Goal: Information Seeking & Learning: Find specific fact

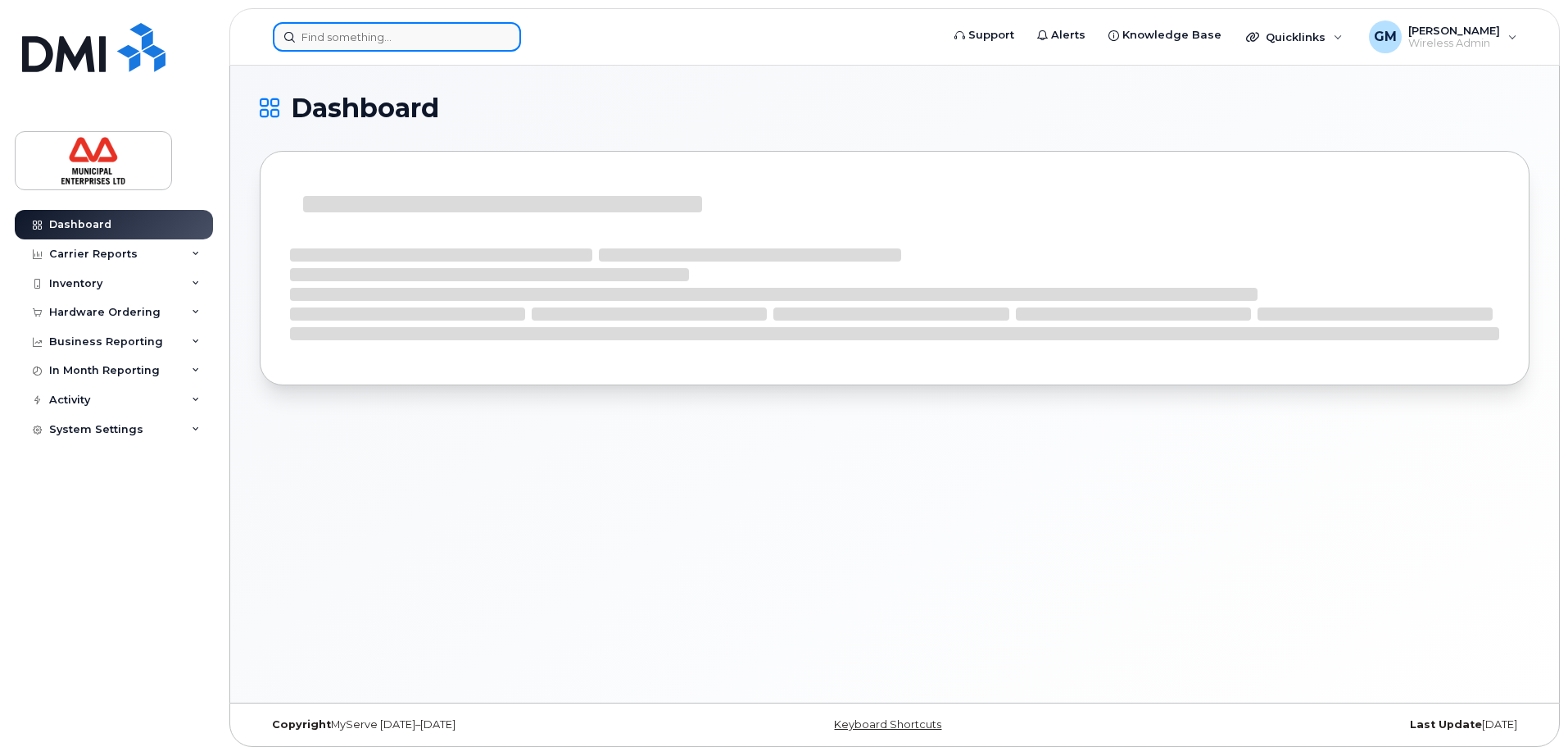
click at [474, 42] on input at bounding box center [396, 36] width 248 height 29
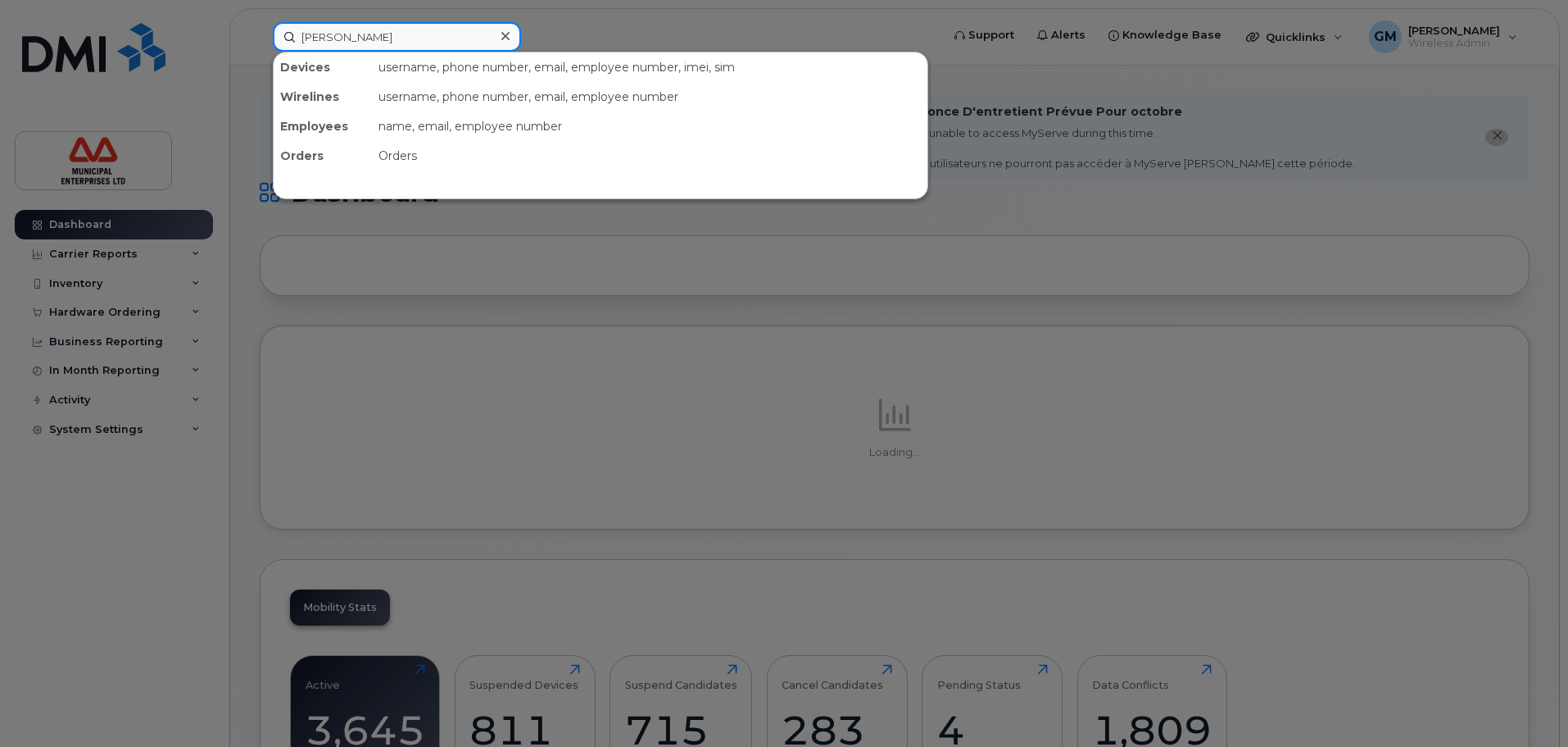
type input "karen"
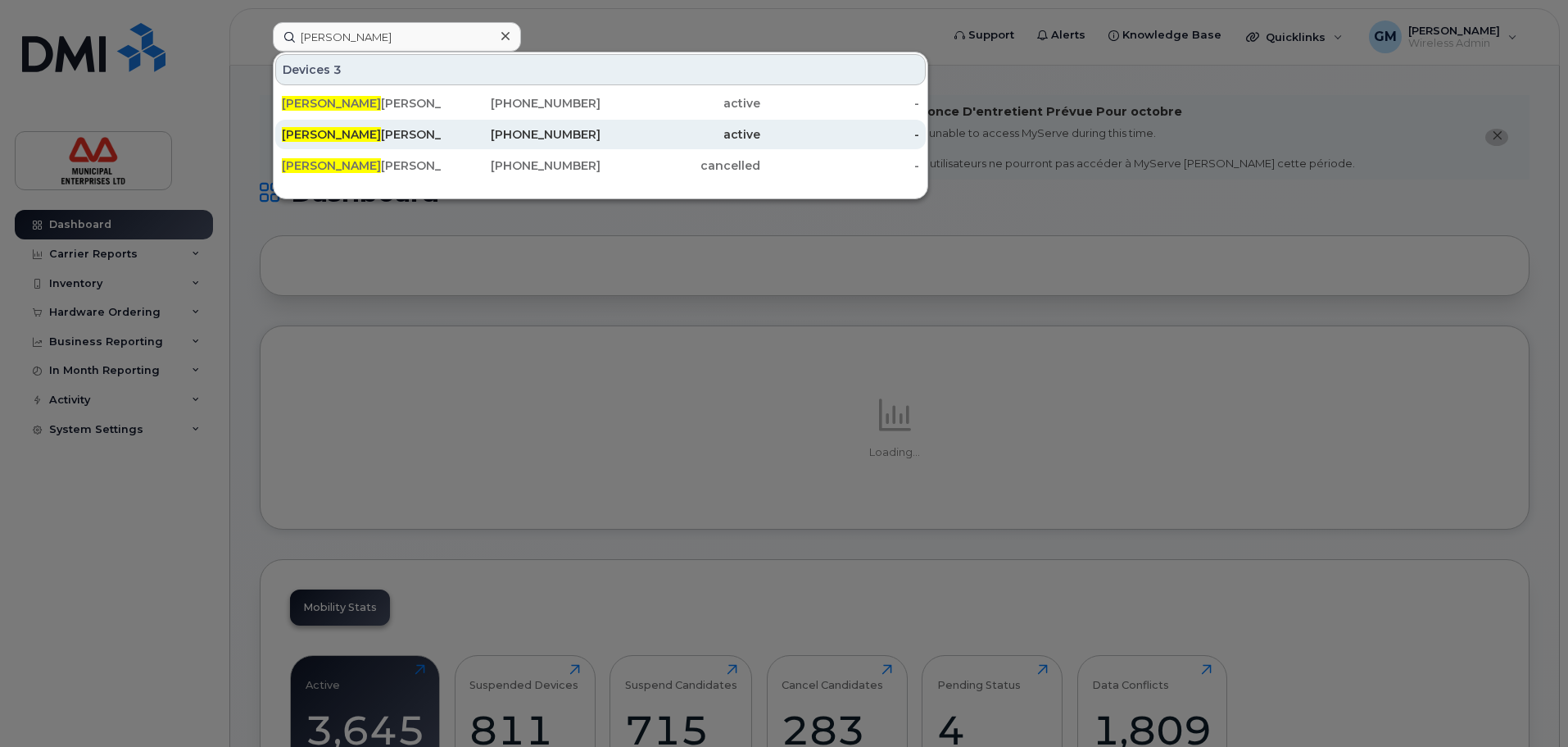
click at [349, 127] on div "Karen Provost" at bounding box center [362, 134] width 160 height 16
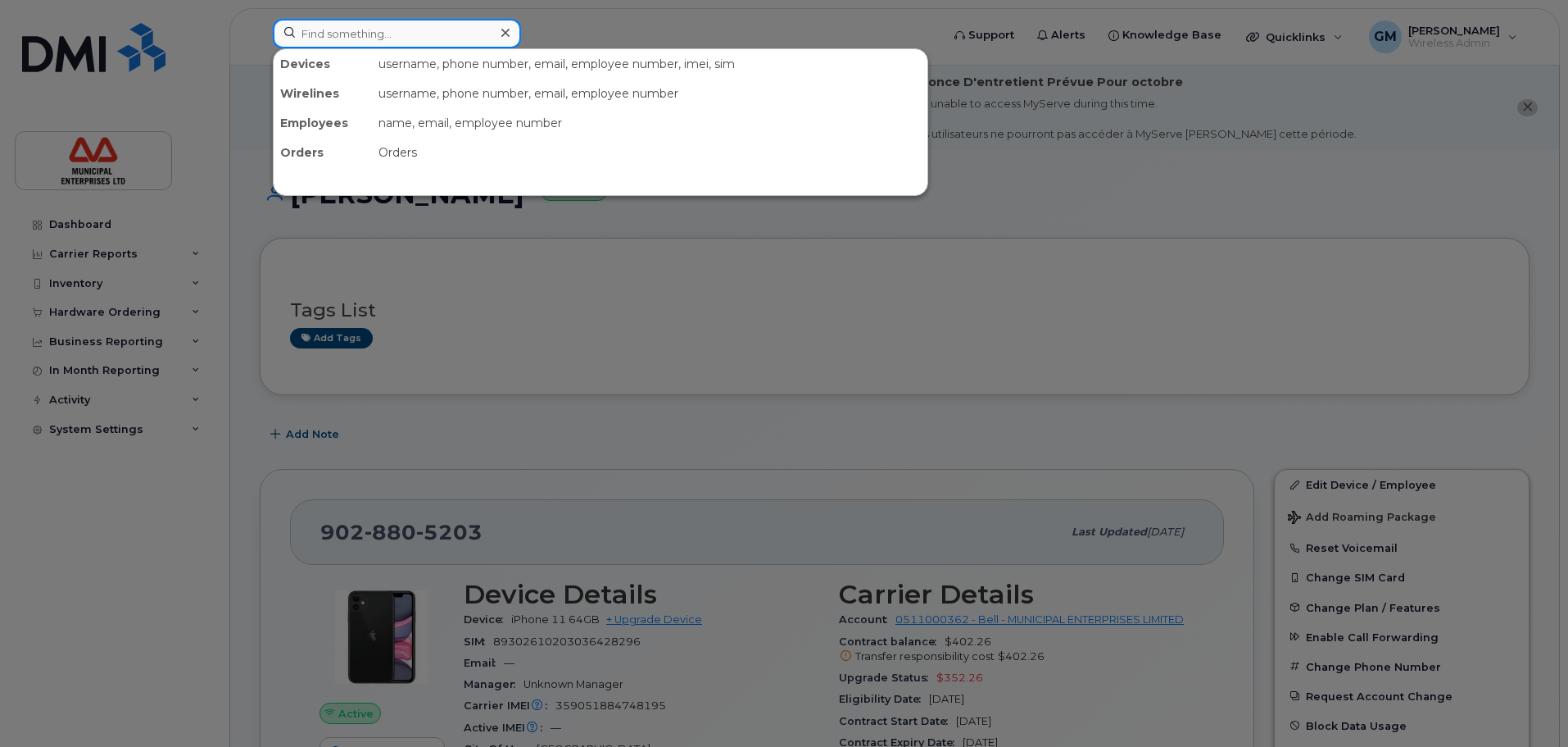
click at [396, 36] on input at bounding box center [396, 33] width 248 height 29
click at [976, 212] on div at bounding box center [784, 373] width 1568 height 747
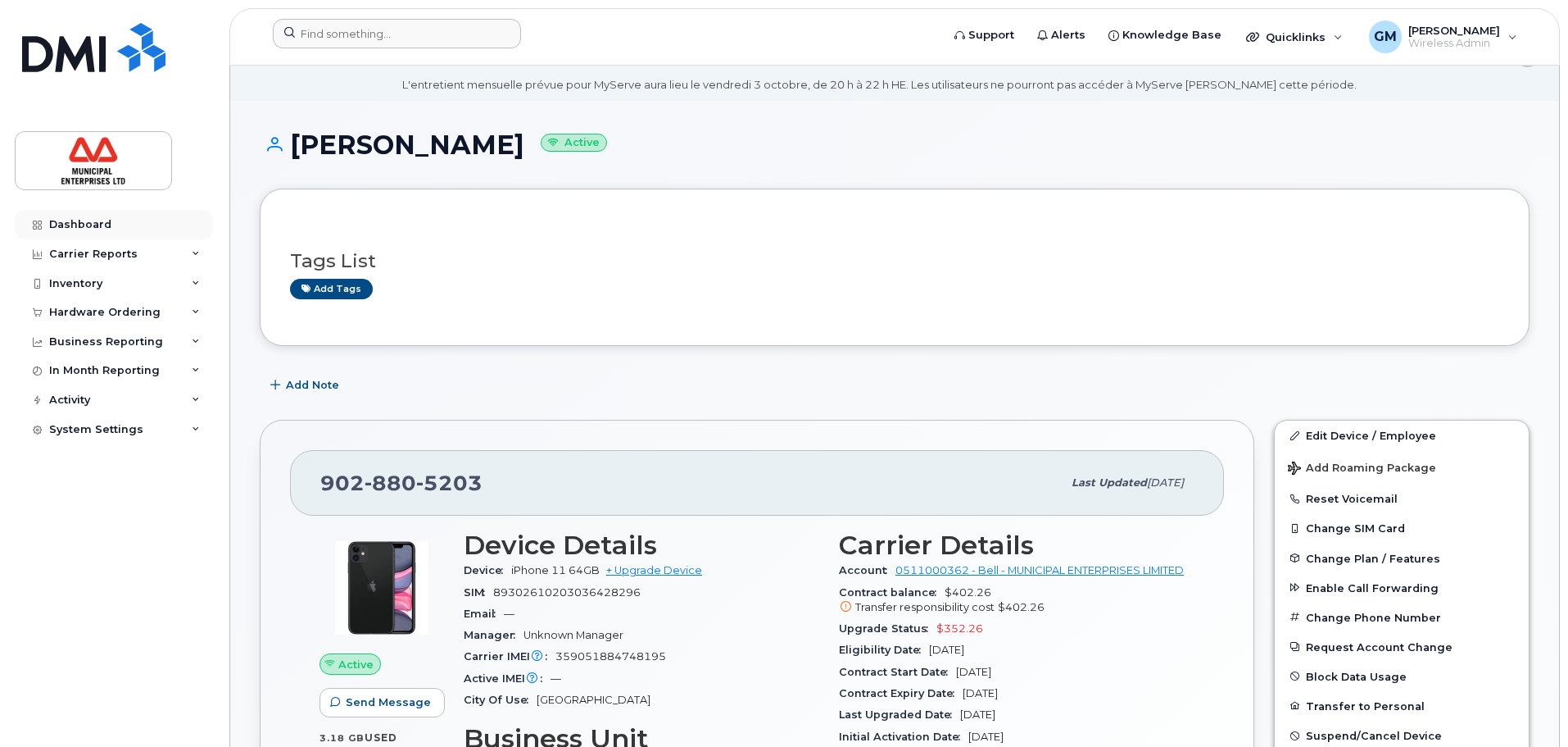
scroll to position [48, 0]
click at [147, 304] on div "Hardware Ordering" at bounding box center [114, 312] width 198 height 29
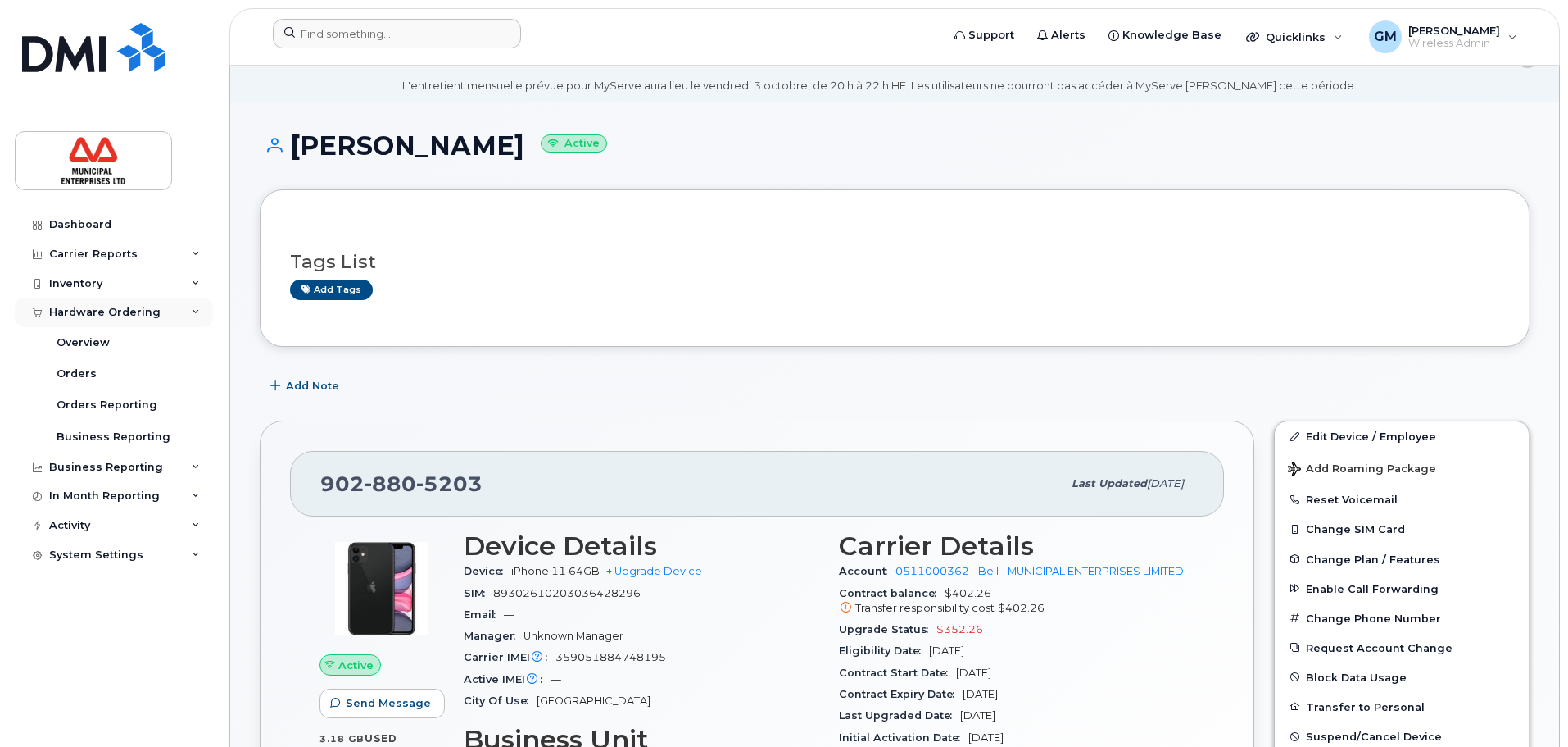
click at [147, 304] on div "Hardware Ordering" at bounding box center [114, 312] width 198 height 29
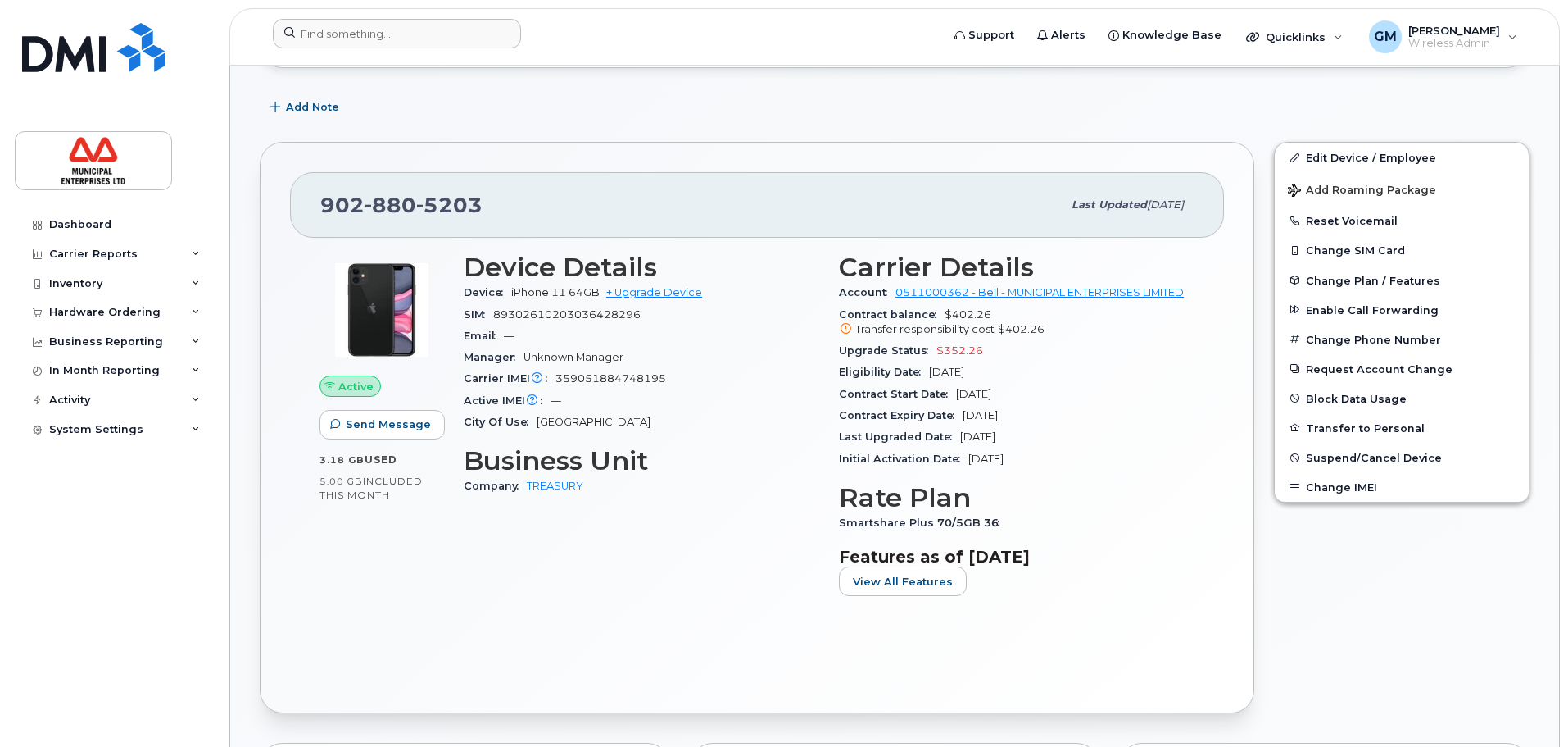
scroll to position [246, 0]
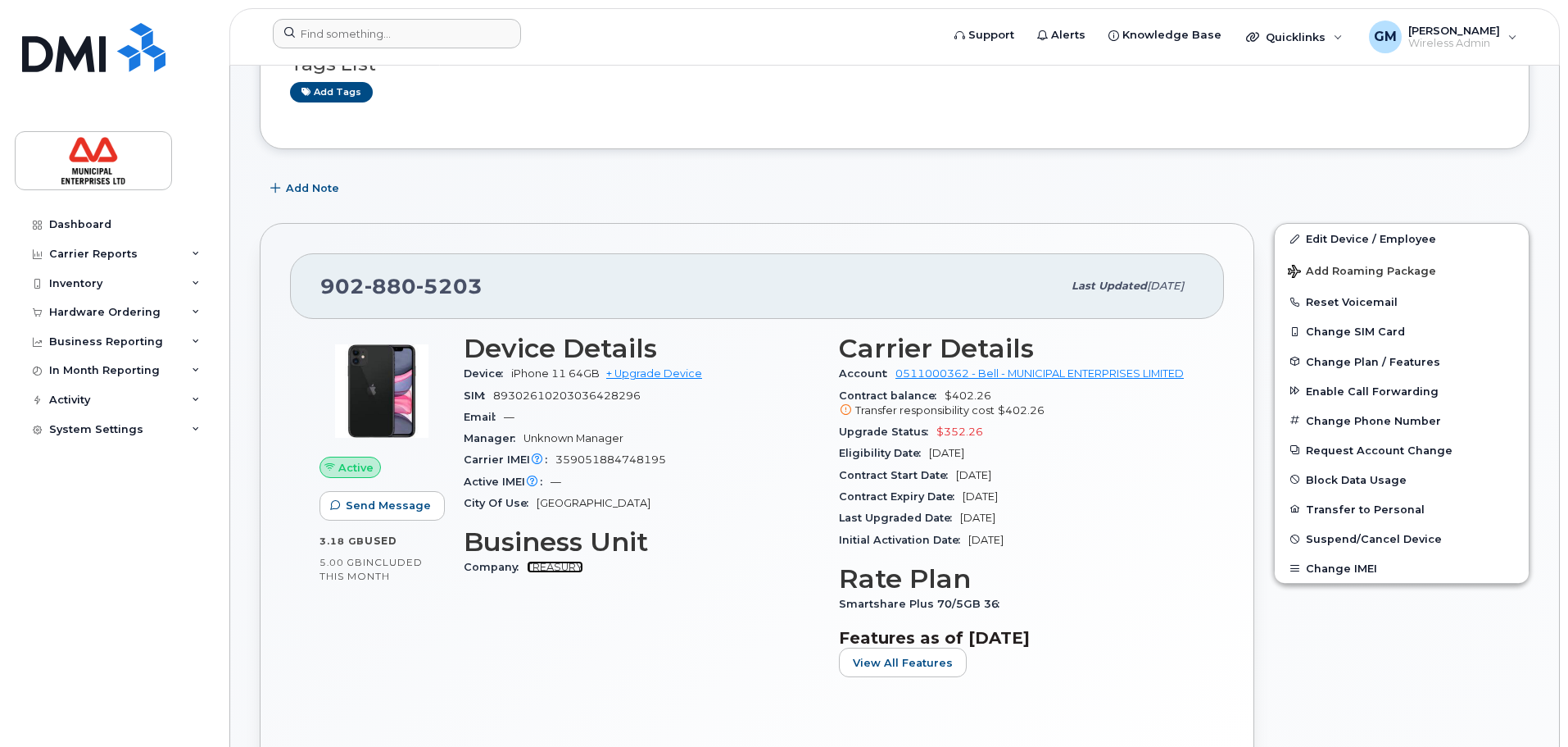
click at [574, 569] on link "TREASURY" at bounding box center [555, 567] width 57 height 12
click at [112, 302] on div "Hardware Ordering" at bounding box center [114, 312] width 198 height 29
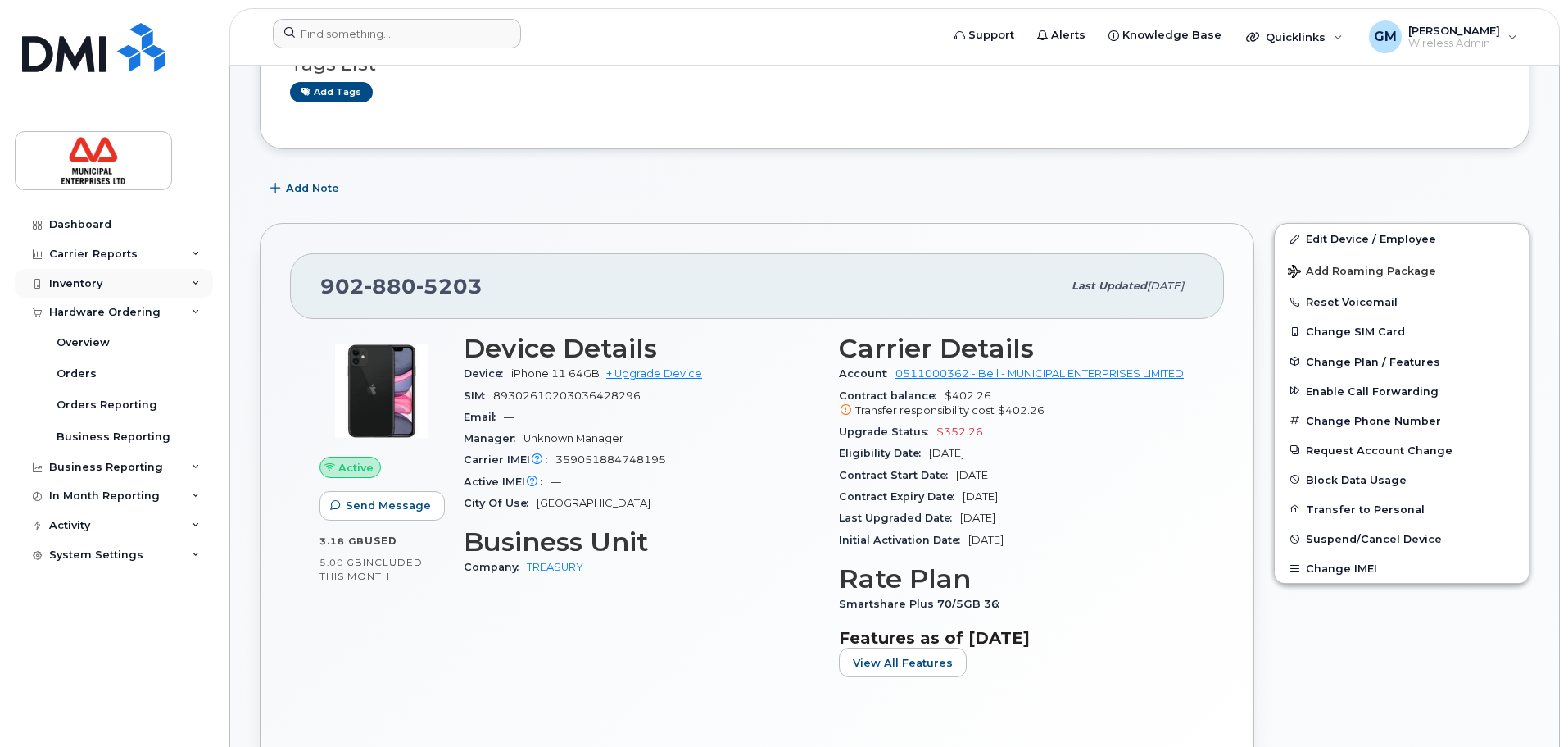
click at [110, 294] on div "Inventory" at bounding box center [114, 283] width 198 height 29
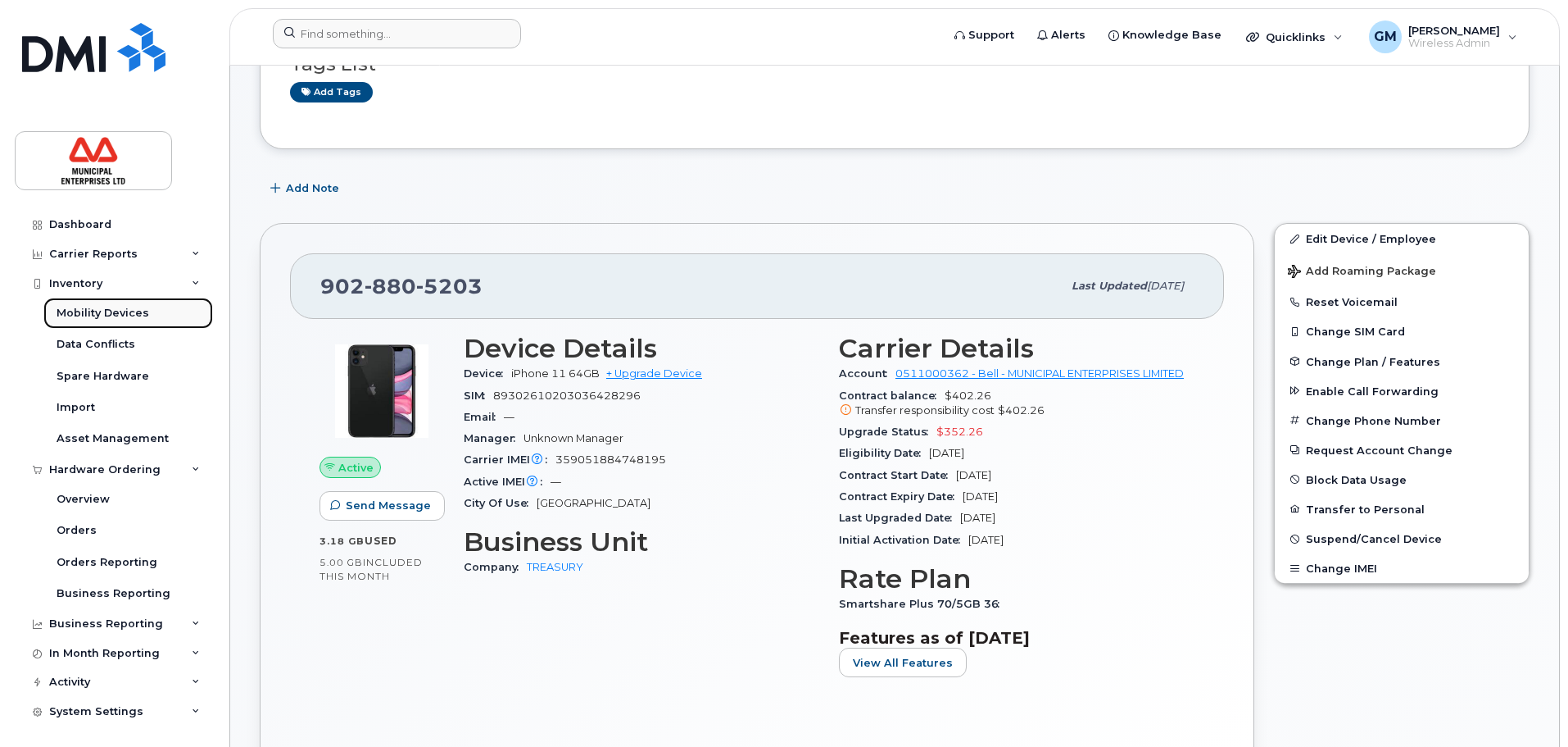
click at [99, 314] on div "Mobility Devices" at bounding box center [103, 314] width 93 height 15
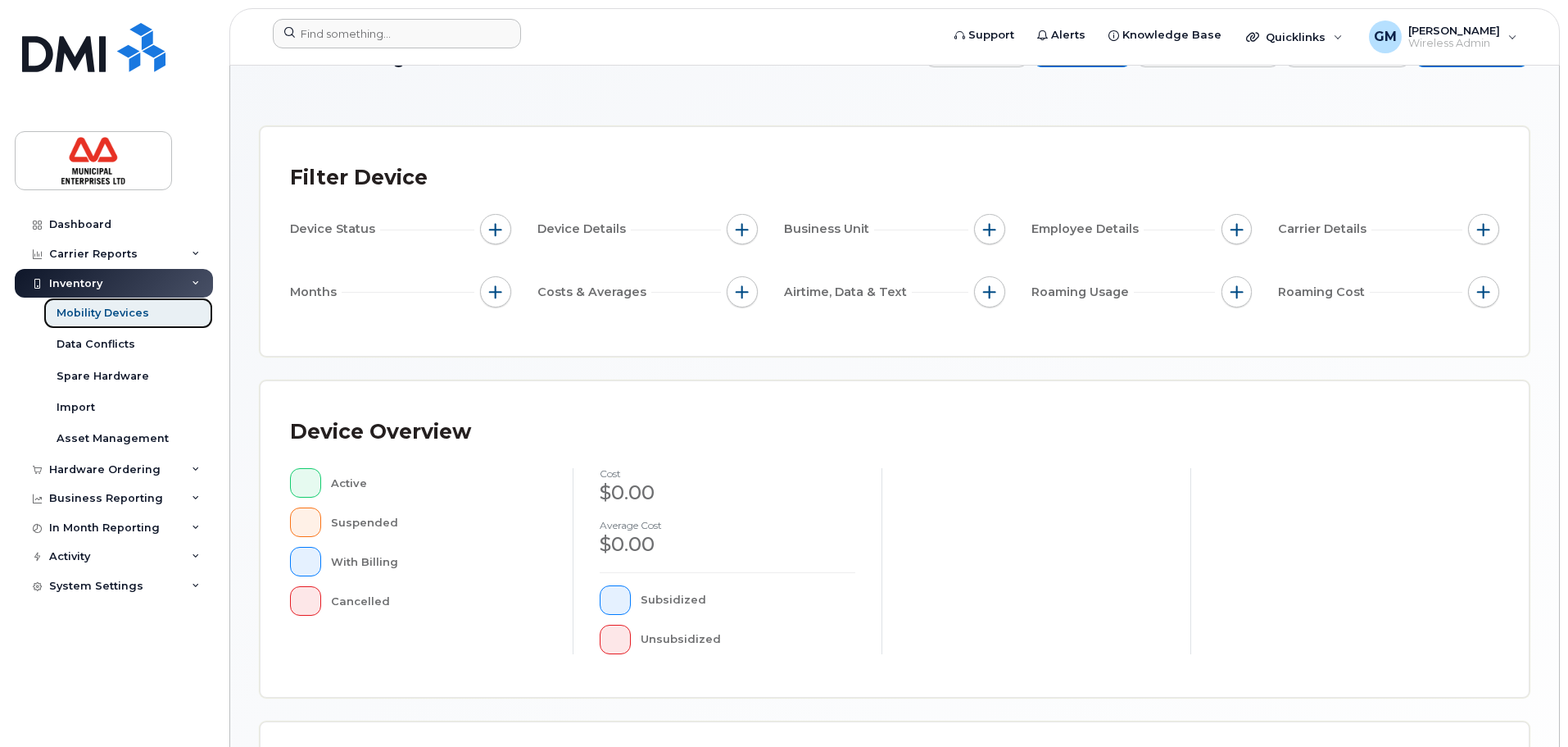
scroll to position [410, 0]
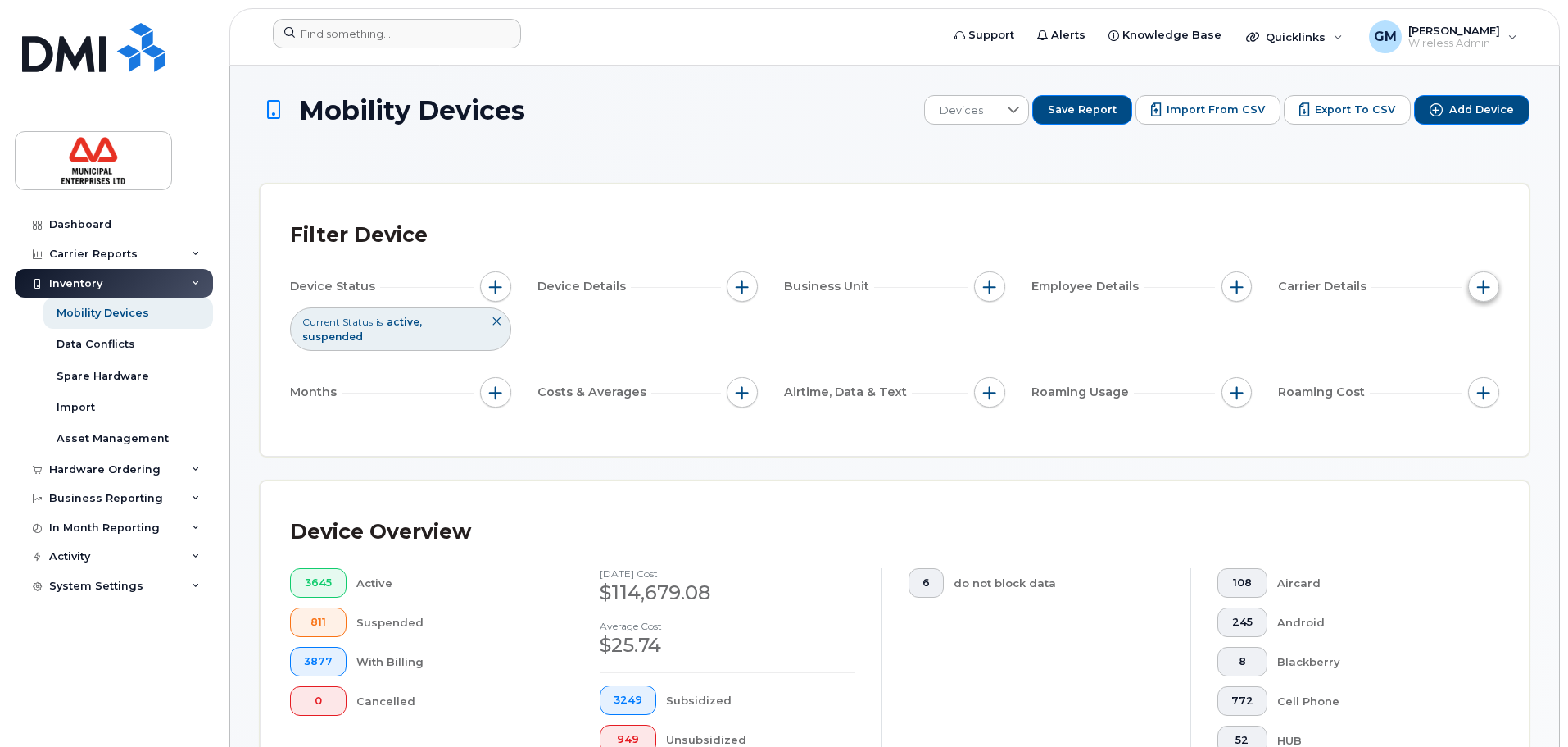
click at [1488, 284] on span "button" at bounding box center [1484, 287] width 13 height 13
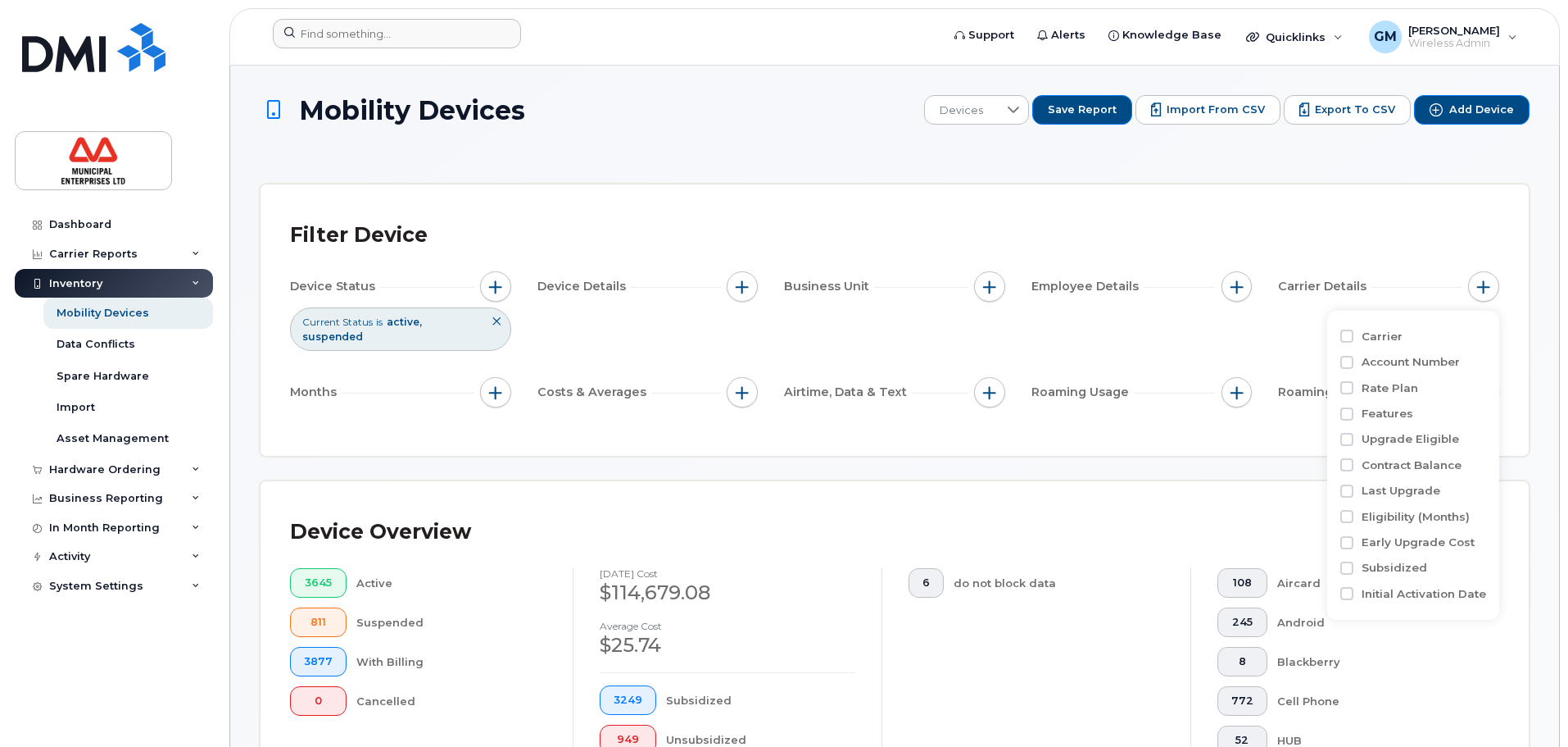
click at [1389, 532] on div "Early Upgrade Cost" at bounding box center [1413, 542] width 146 height 25
click at [738, 277] on button "button" at bounding box center [742, 286] width 31 height 31
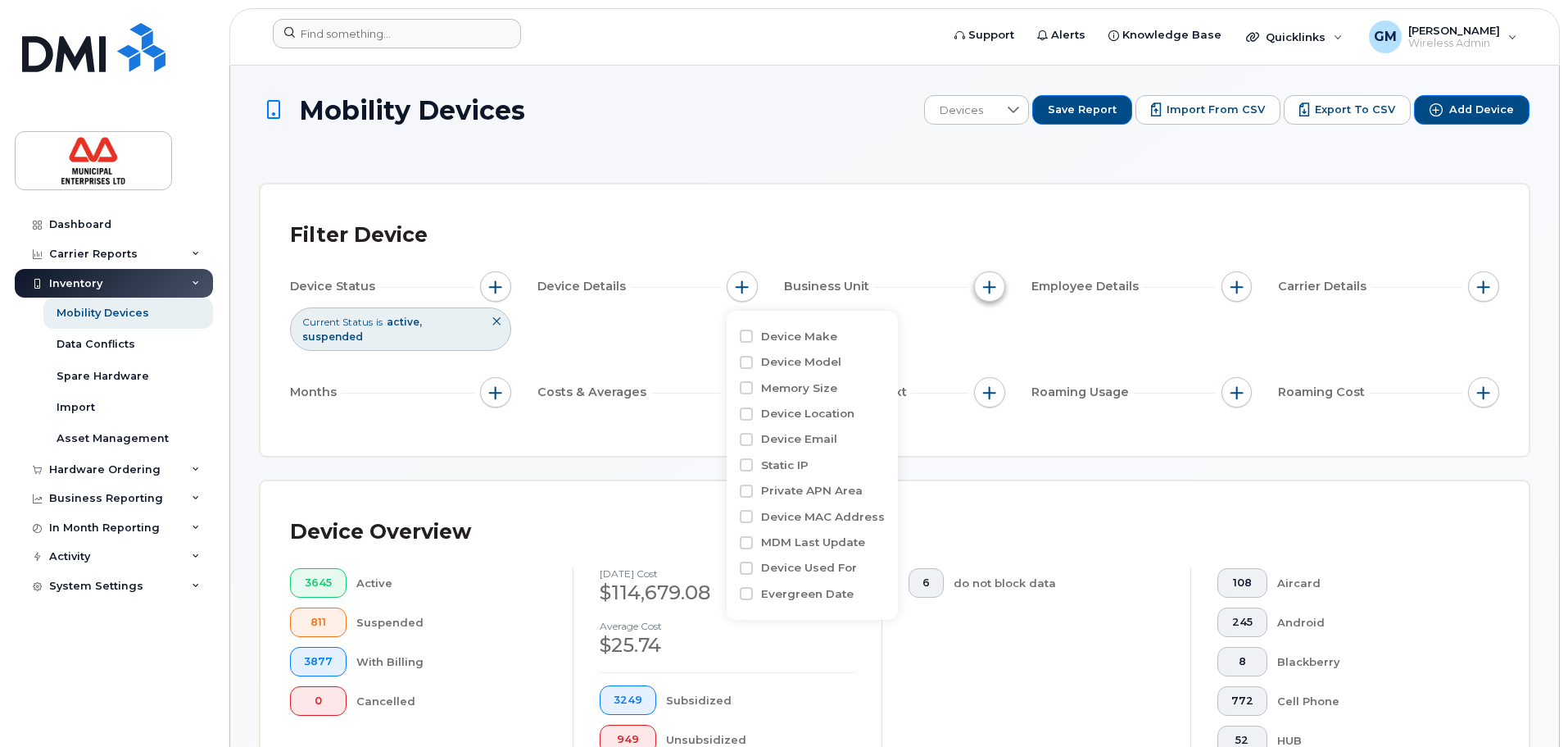
click at [988, 294] on button "button" at bounding box center [989, 286] width 31 height 31
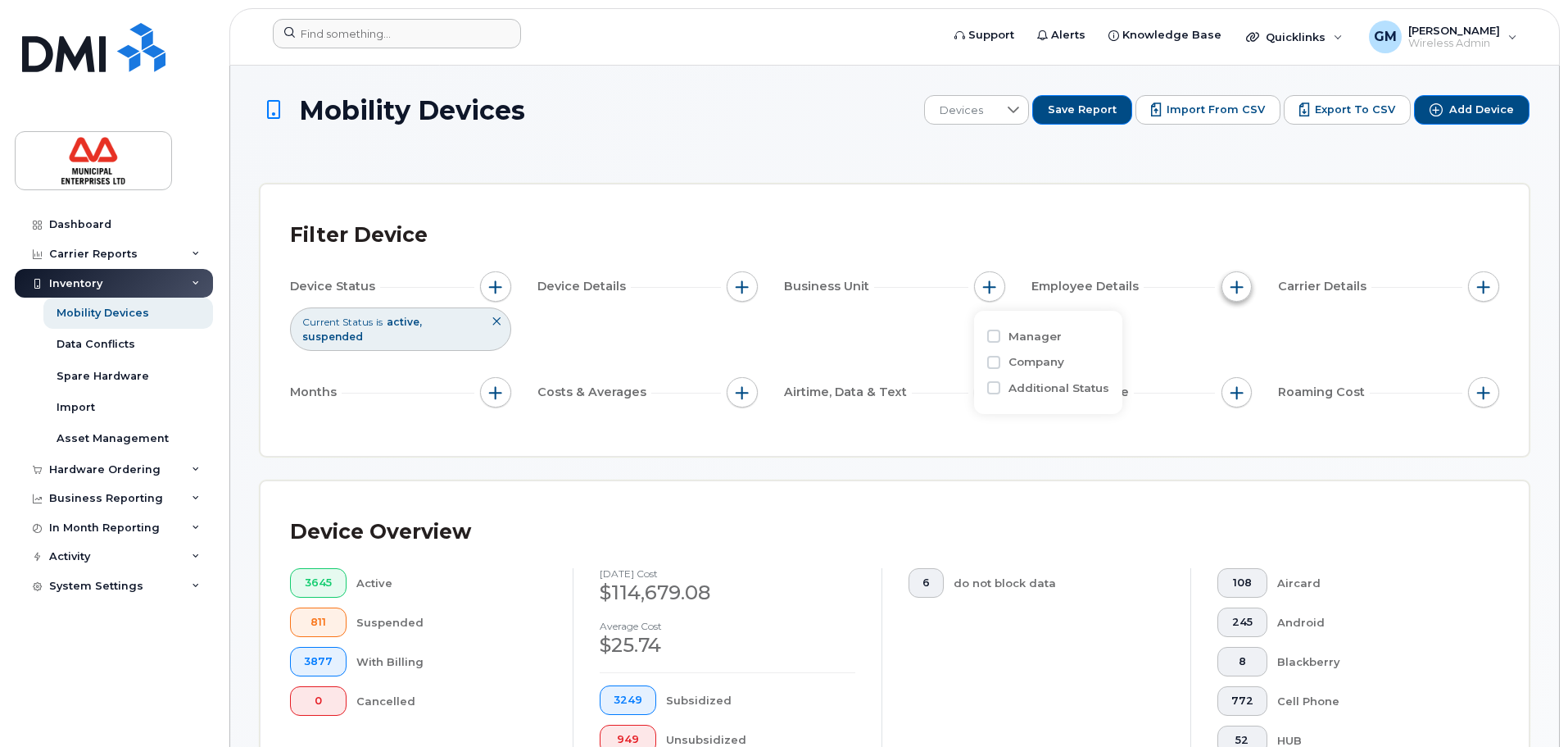
click at [1233, 287] on span "button" at bounding box center [1238, 287] width 13 height 13
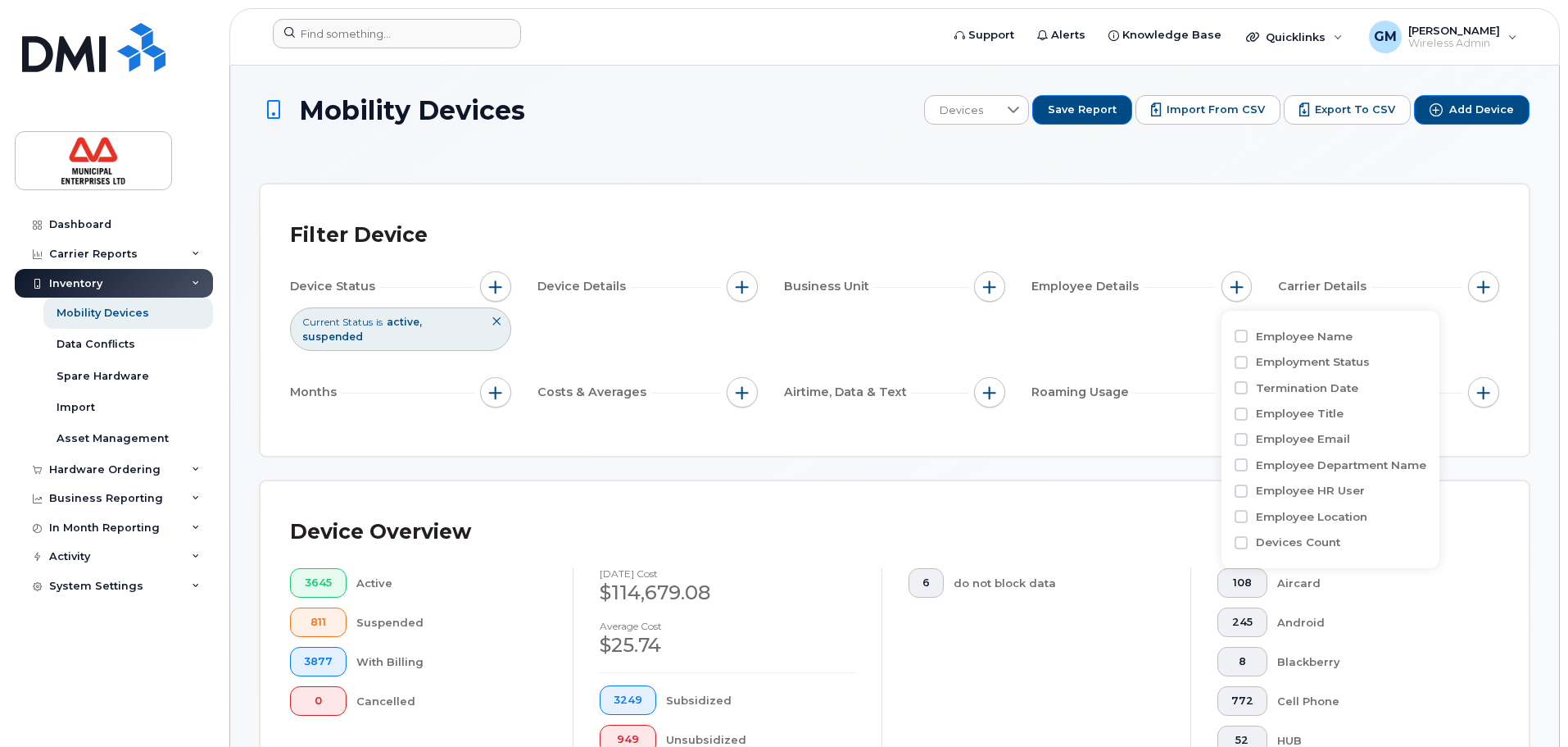
click at [1443, 268] on div "Filter Device Device Status Current Status is active suspended Device Details B…" at bounding box center [894, 320] width 1209 height 212
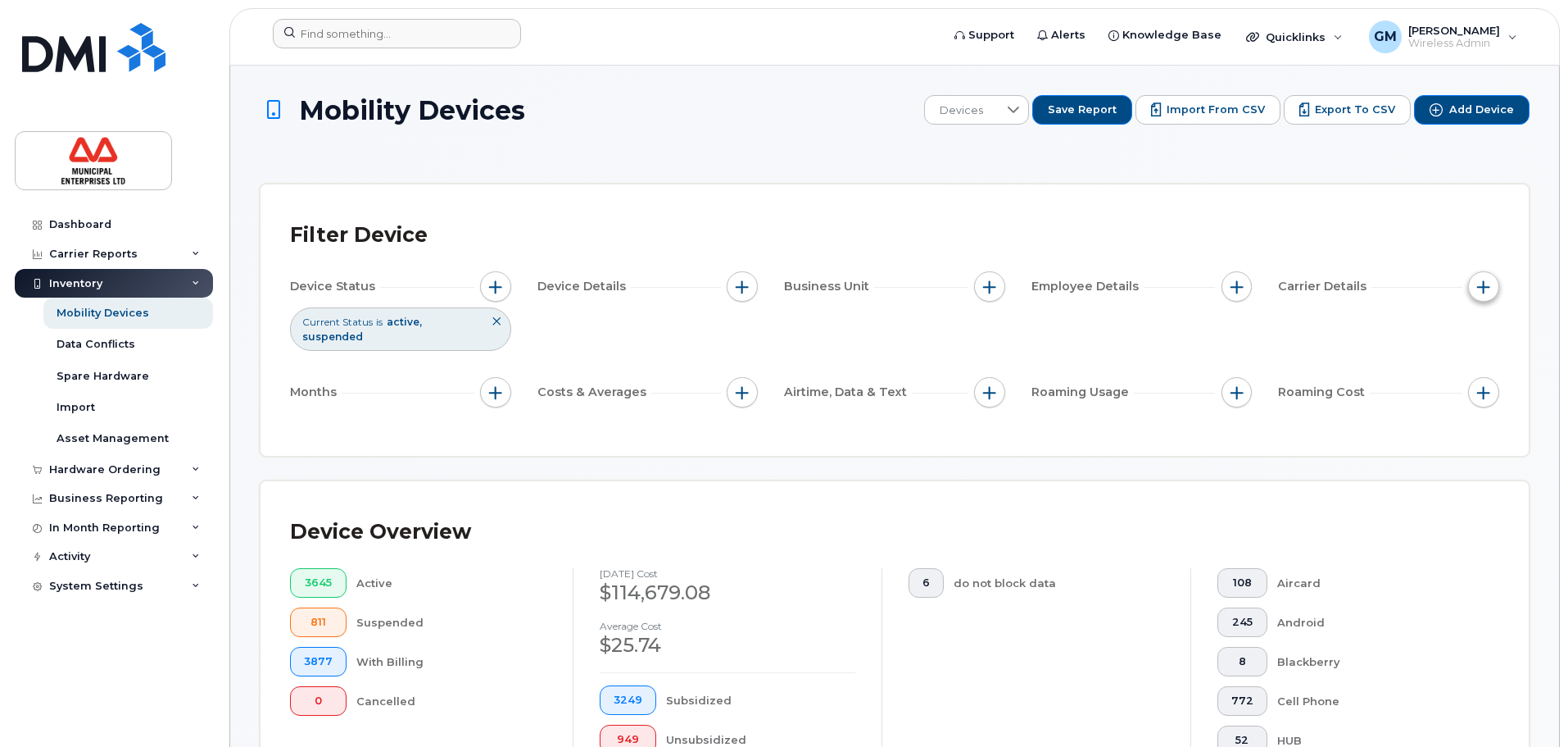
click at [1480, 291] on span "button" at bounding box center [1484, 287] width 13 height 13
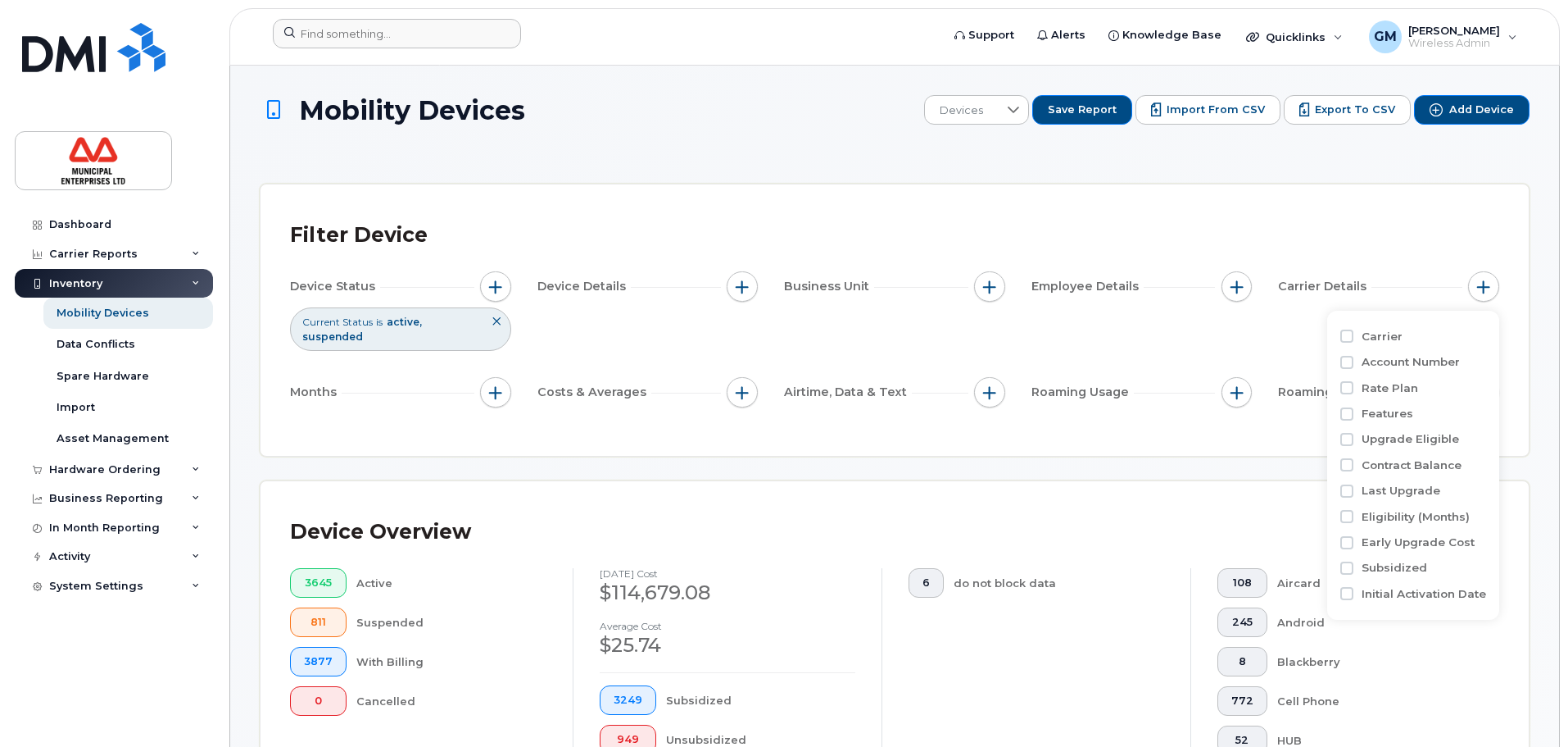
click at [1375, 439] on label "Upgrade Eligible" at bounding box center [1410, 439] width 97 height 15
click at [1354, 439] on input "Upgrade Eligible" at bounding box center [1347, 439] width 13 height 13
checkbox input "true"
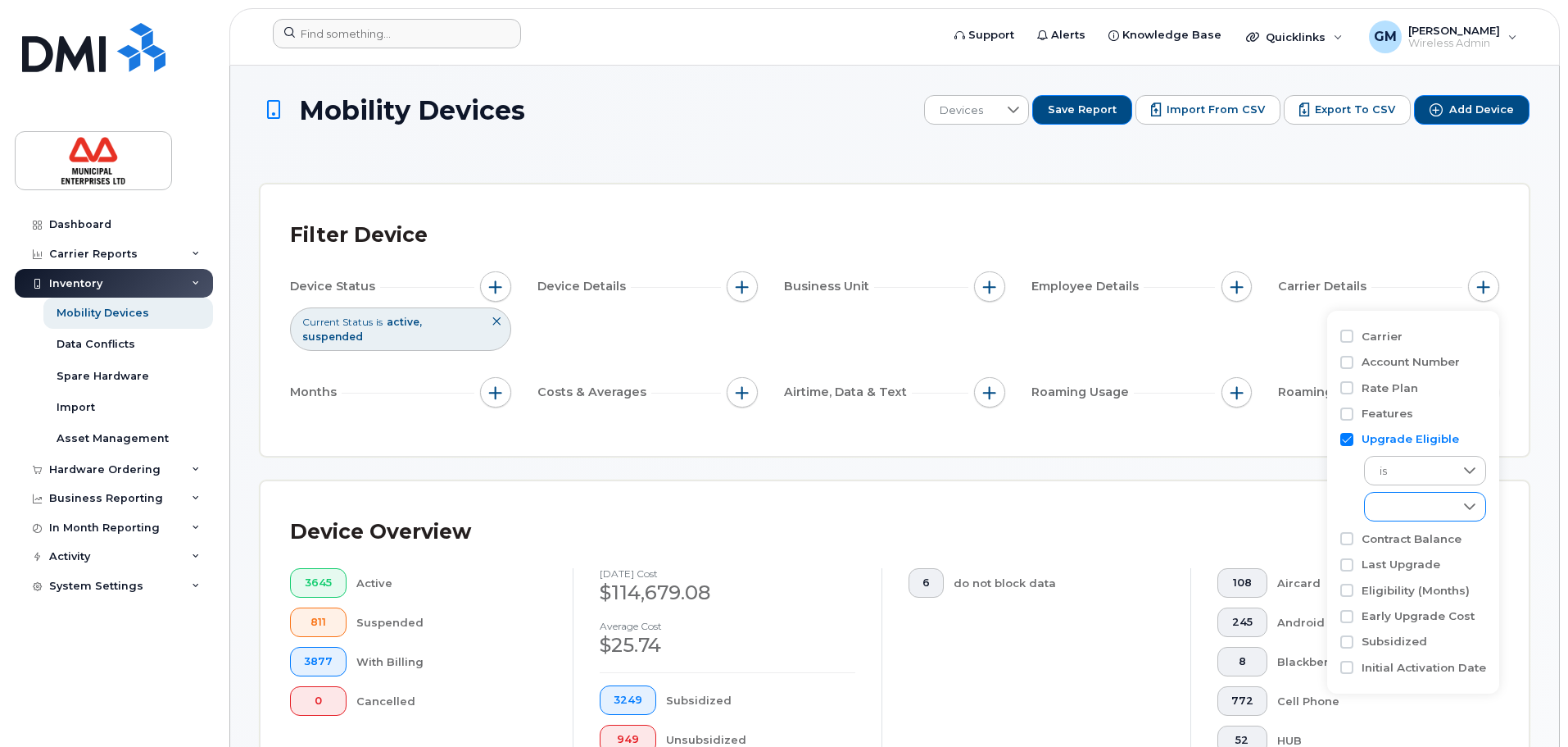
click at [1423, 518] on span at bounding box center [1409, 507] width 90 height 29
click at [1420, 550] on li "Eligible" at bounding box center [1425, 550] width 122 height 28
click at [1231, 482] on div "Device Overview 3645 Active 811 Suspended 3877 With Billing 0 Cancelled Septemb…" at bounding box center [895, 668] width 1269 height 372
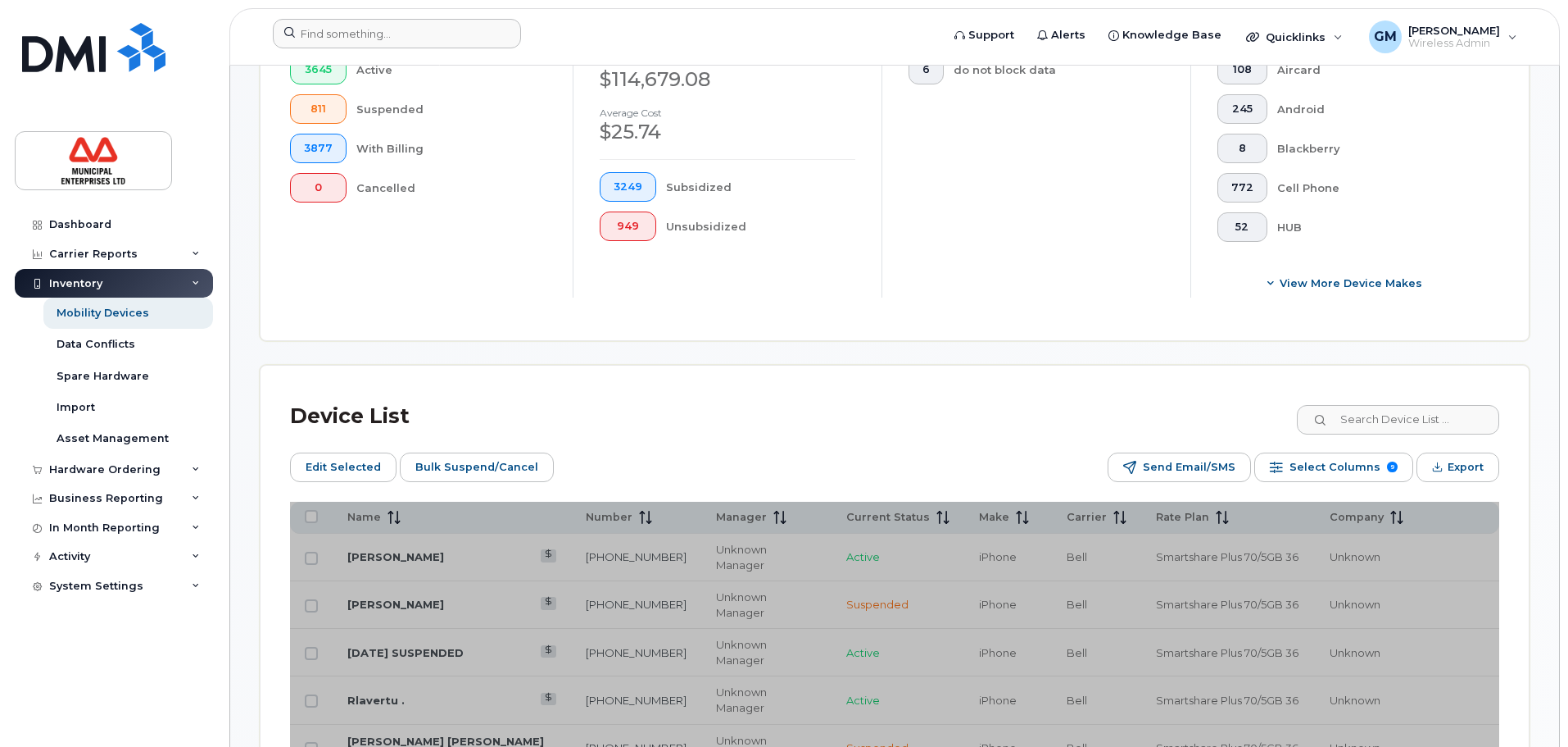
scroll to position [738, 0]
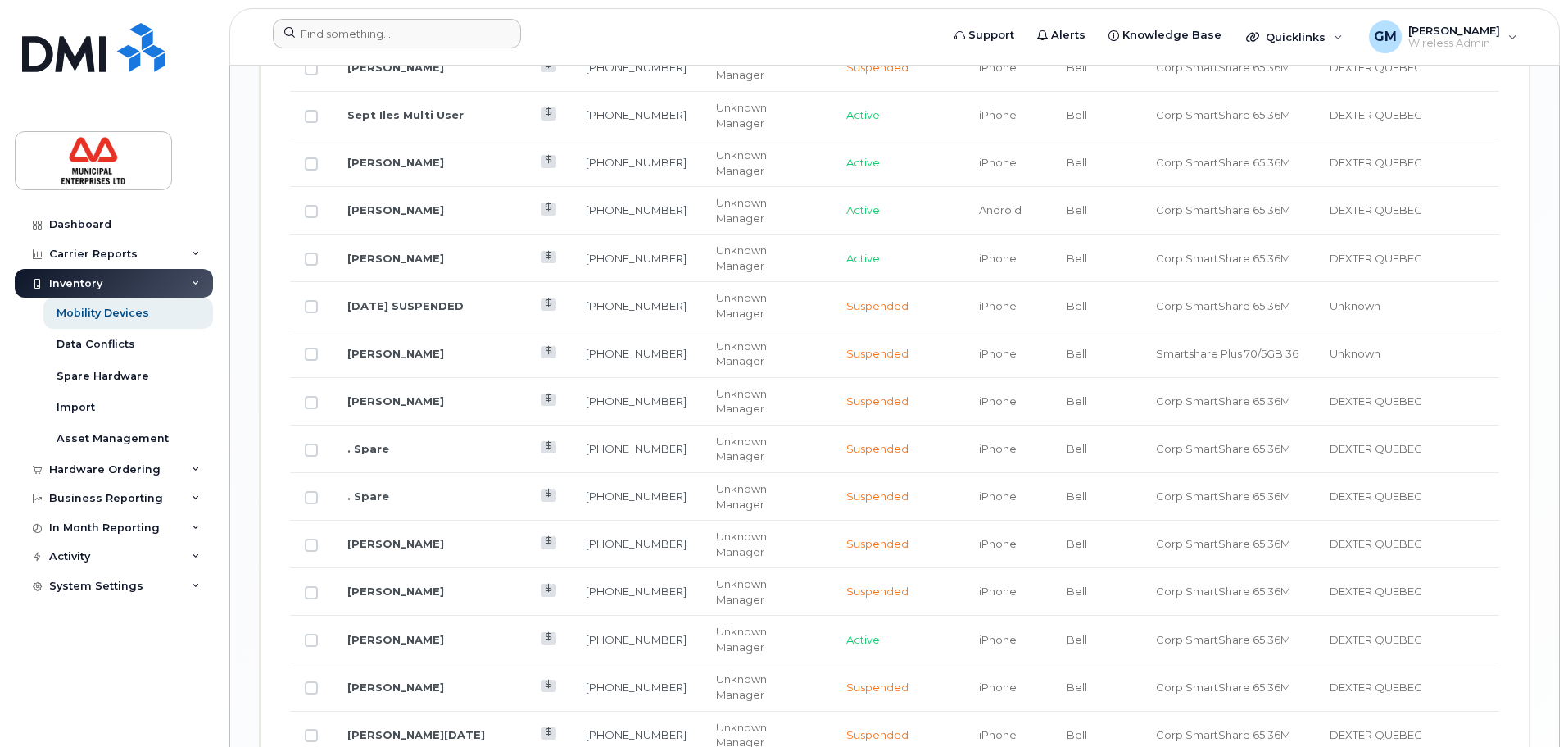
scroll to position [2059, 0]
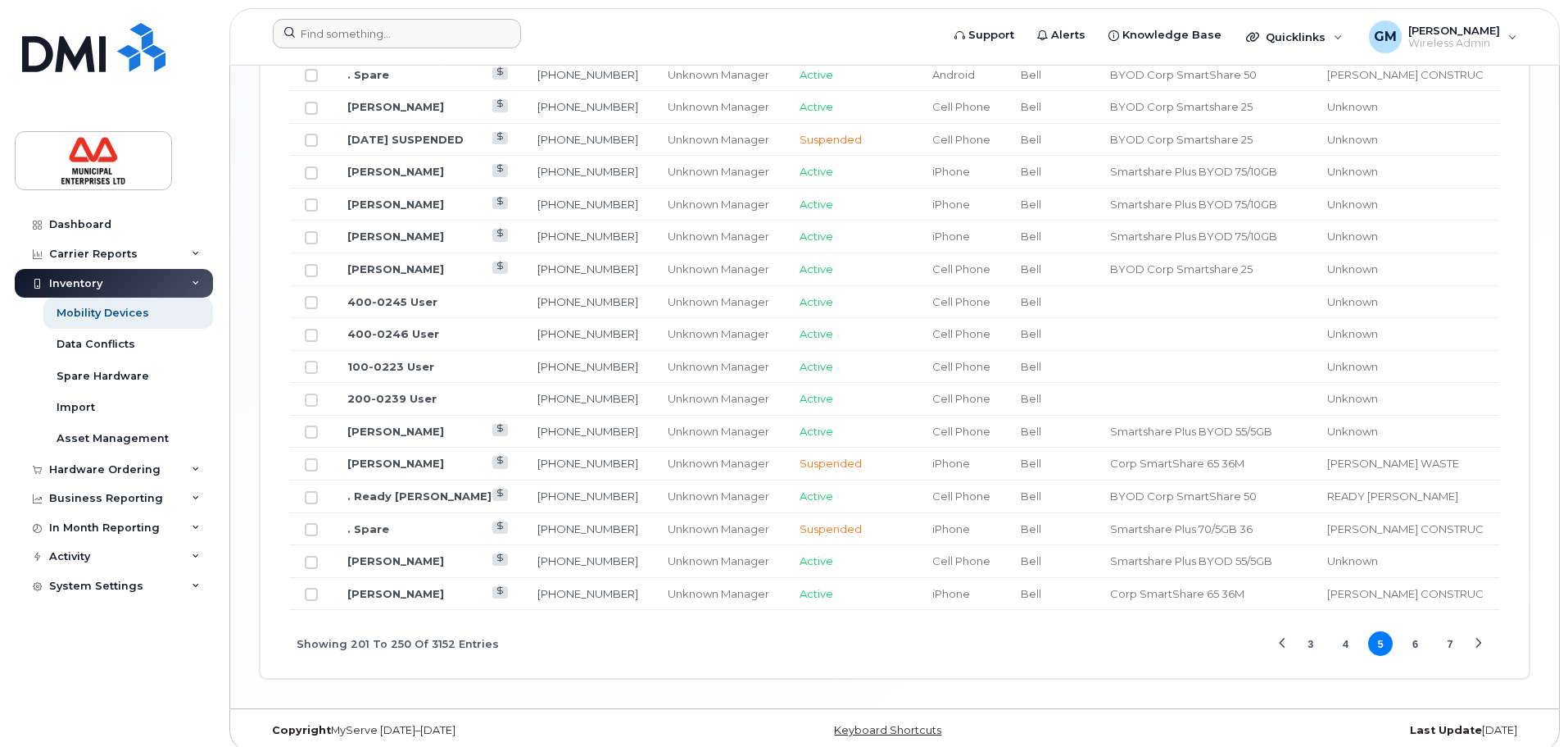
click at [1424, 631] on button "6" at bounding box center [1416, 643] width 25 height 25
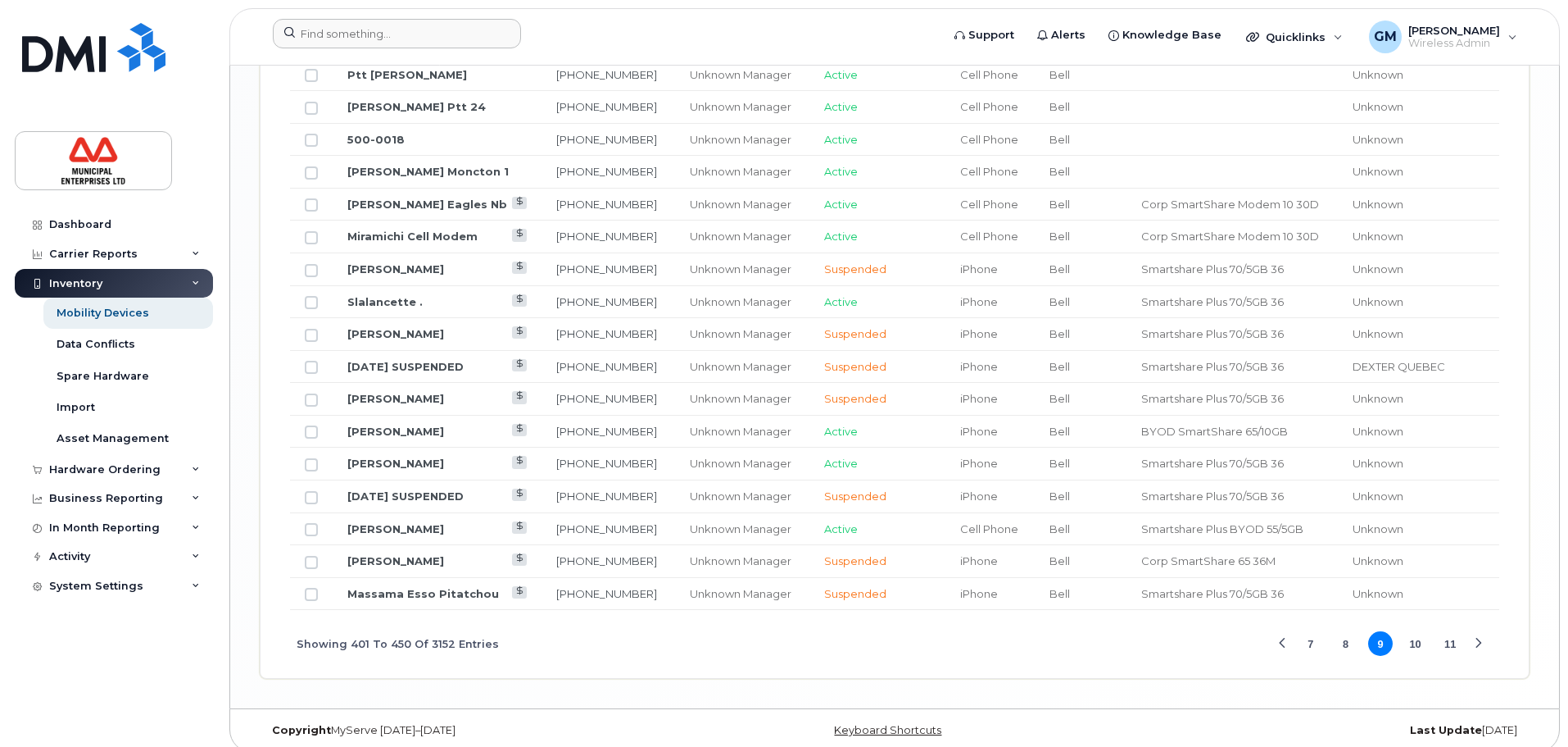
click at [1498, 625] on div "Showing 401 To 450 Of 3152 Entries 7 8 9 10 11" at bounding box center [894, 644] width 1209 height 68
click at [1475, 638] on div "Next Page" at bounding box center [1478, 643] width 10 height 10
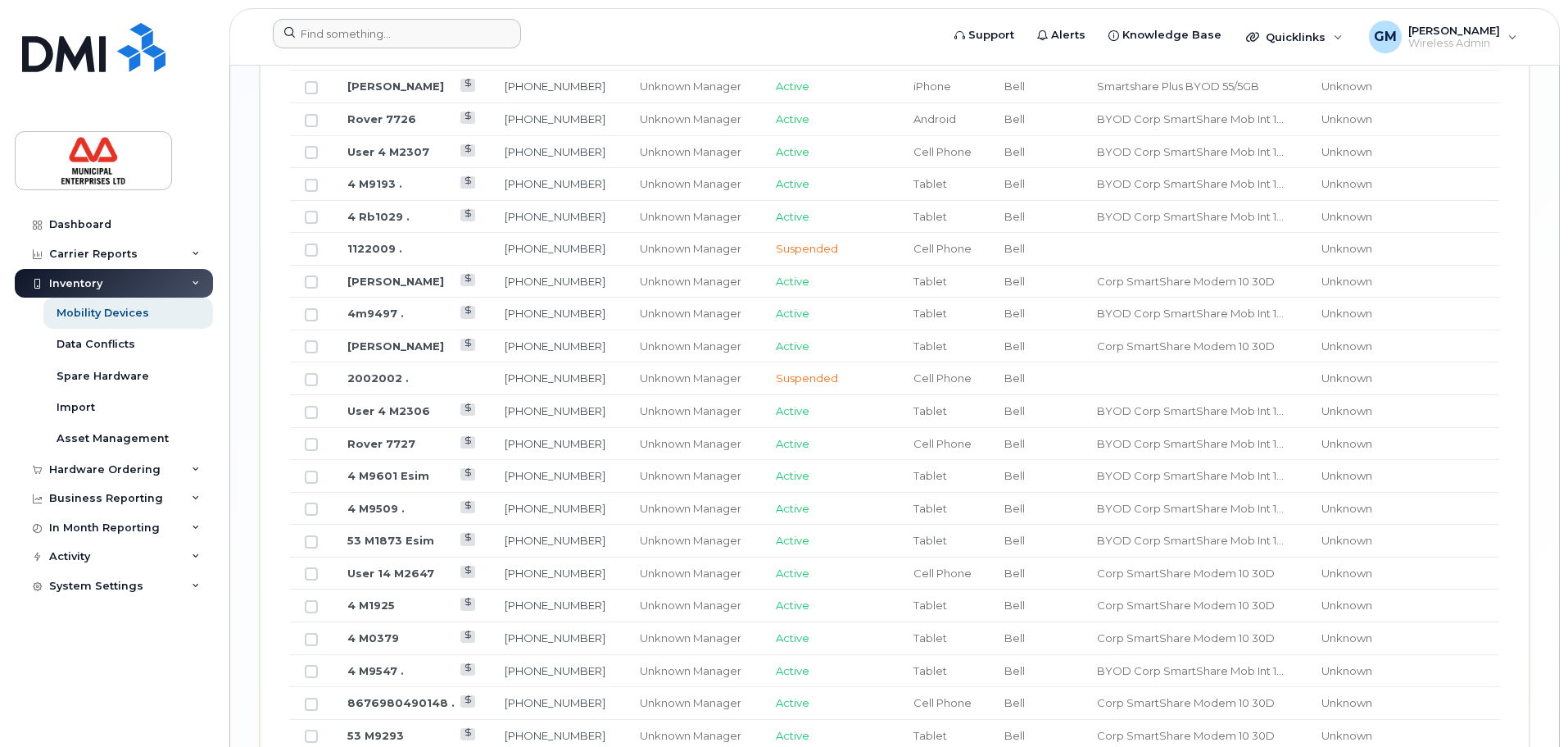
scroll to position [1894, 0]
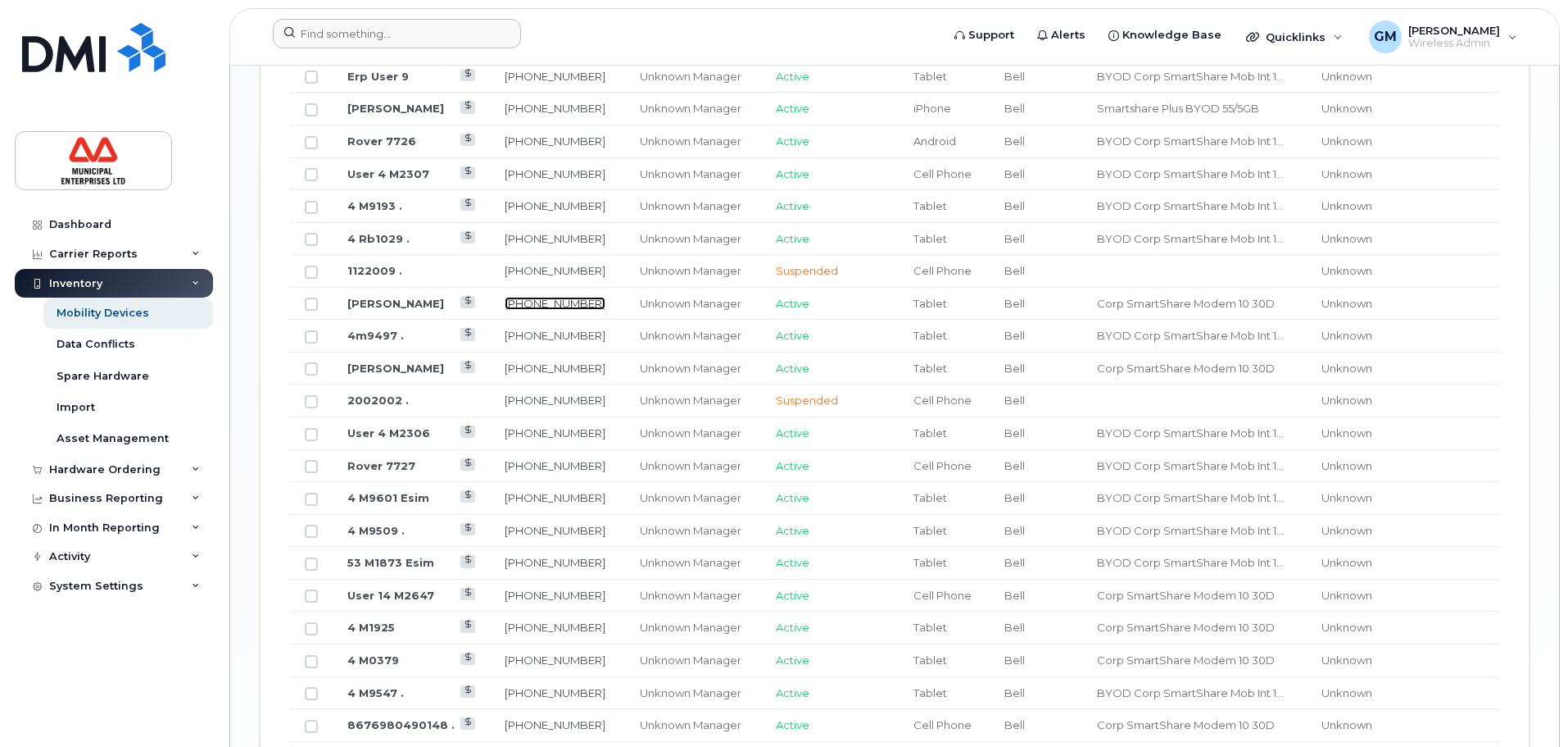
click at [582, 297] on link "782-409-2736" at bounding box center [555, 303] width 101 height 13
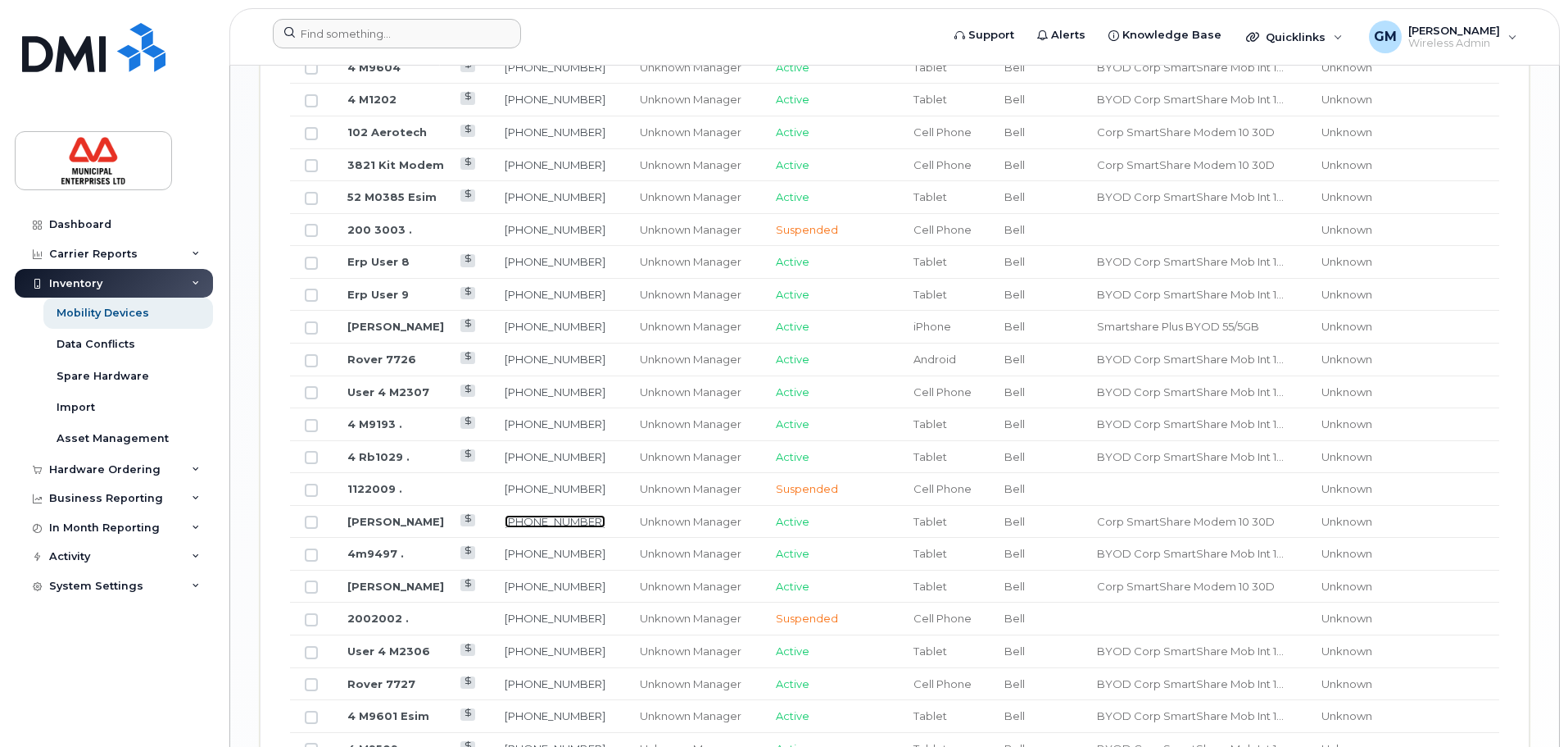
scroll to position [1649, 0]
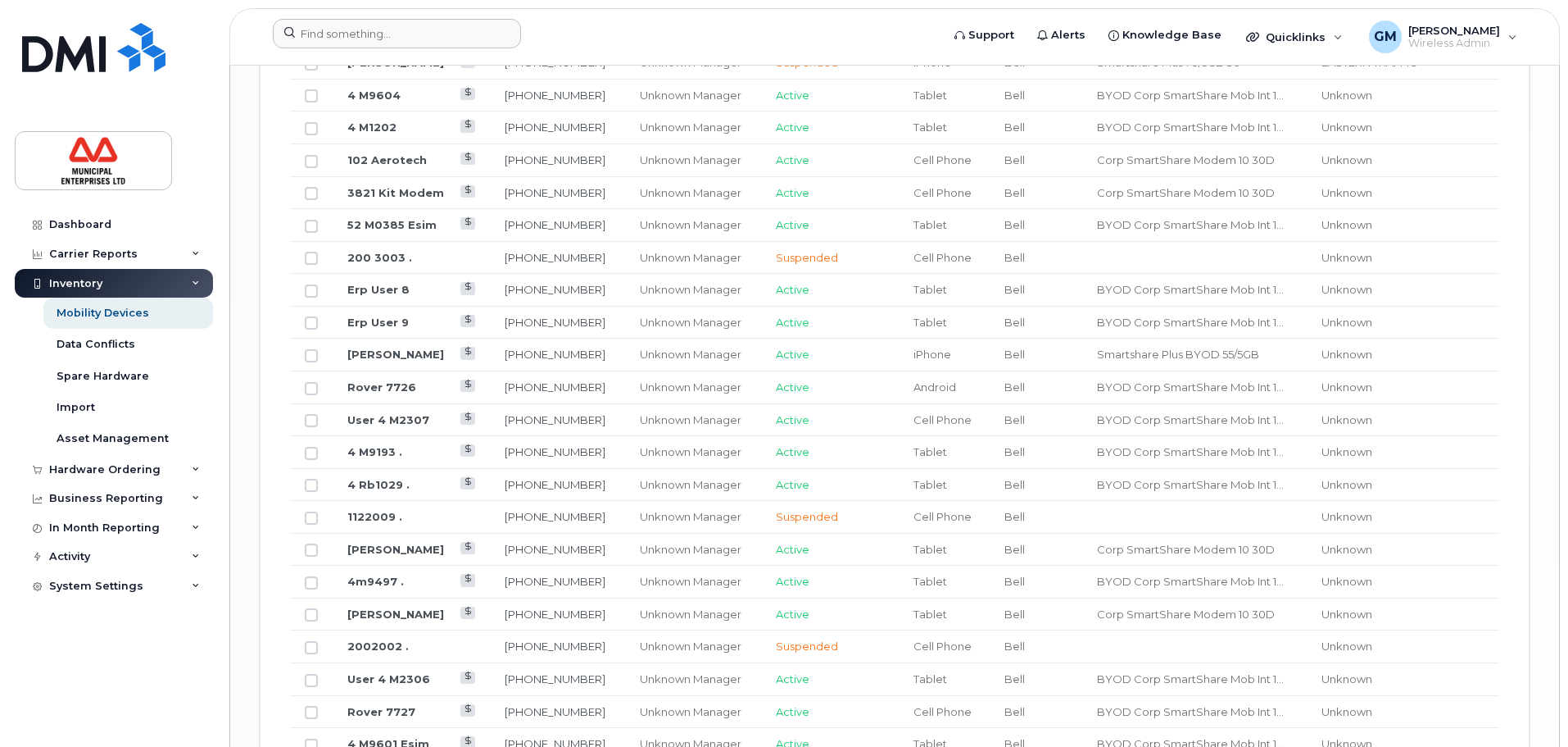
click at [383, 349] on td "[PERSON_NAME]" at bounding box center [411, 355] width 158 height 33
click at [386, 348] on link "[PERSON_NAME]" at bounding box center [396, 354] width 96 height 13
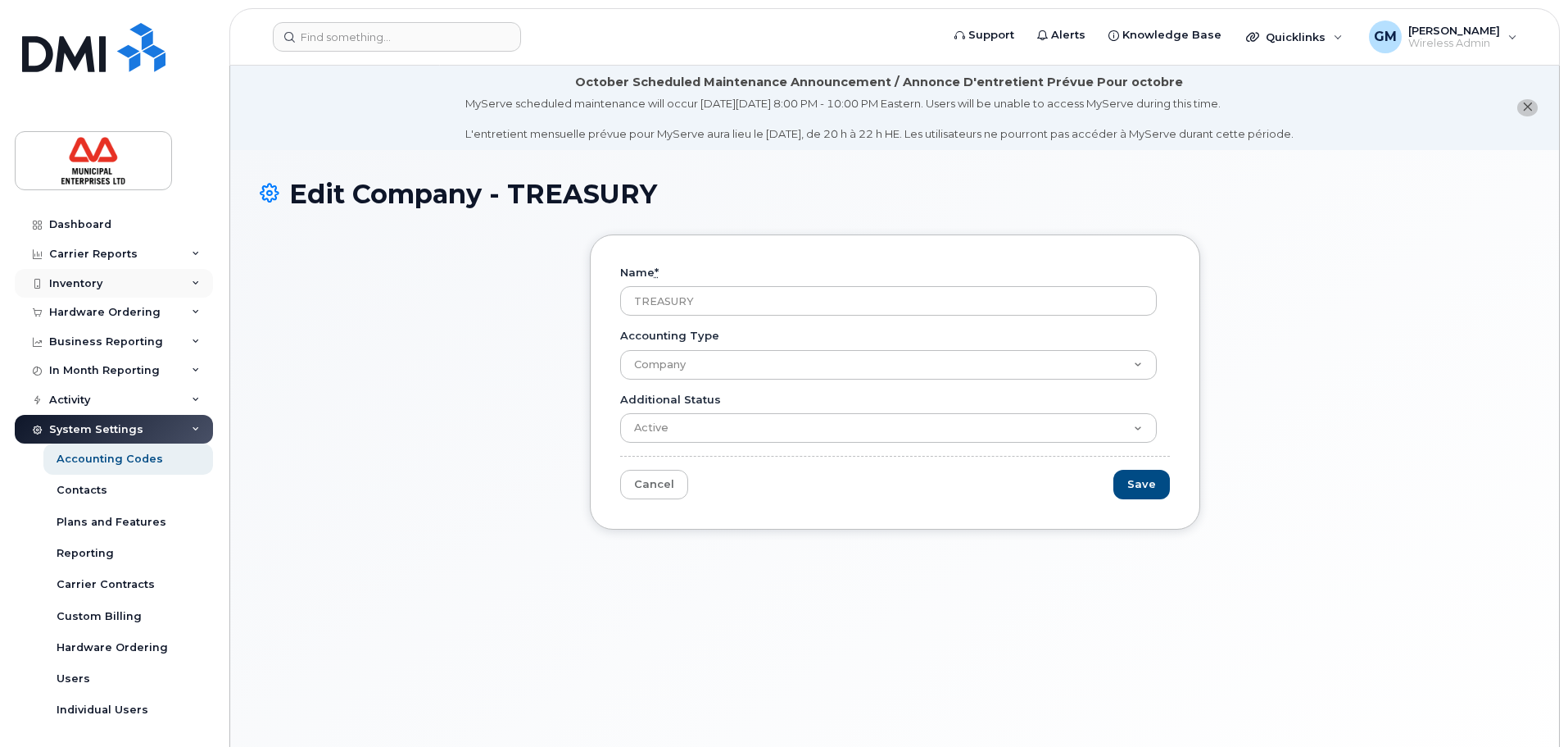
click at [105, 273] on div "Inventory" at bounding box center [114, 283] width 198 height 29
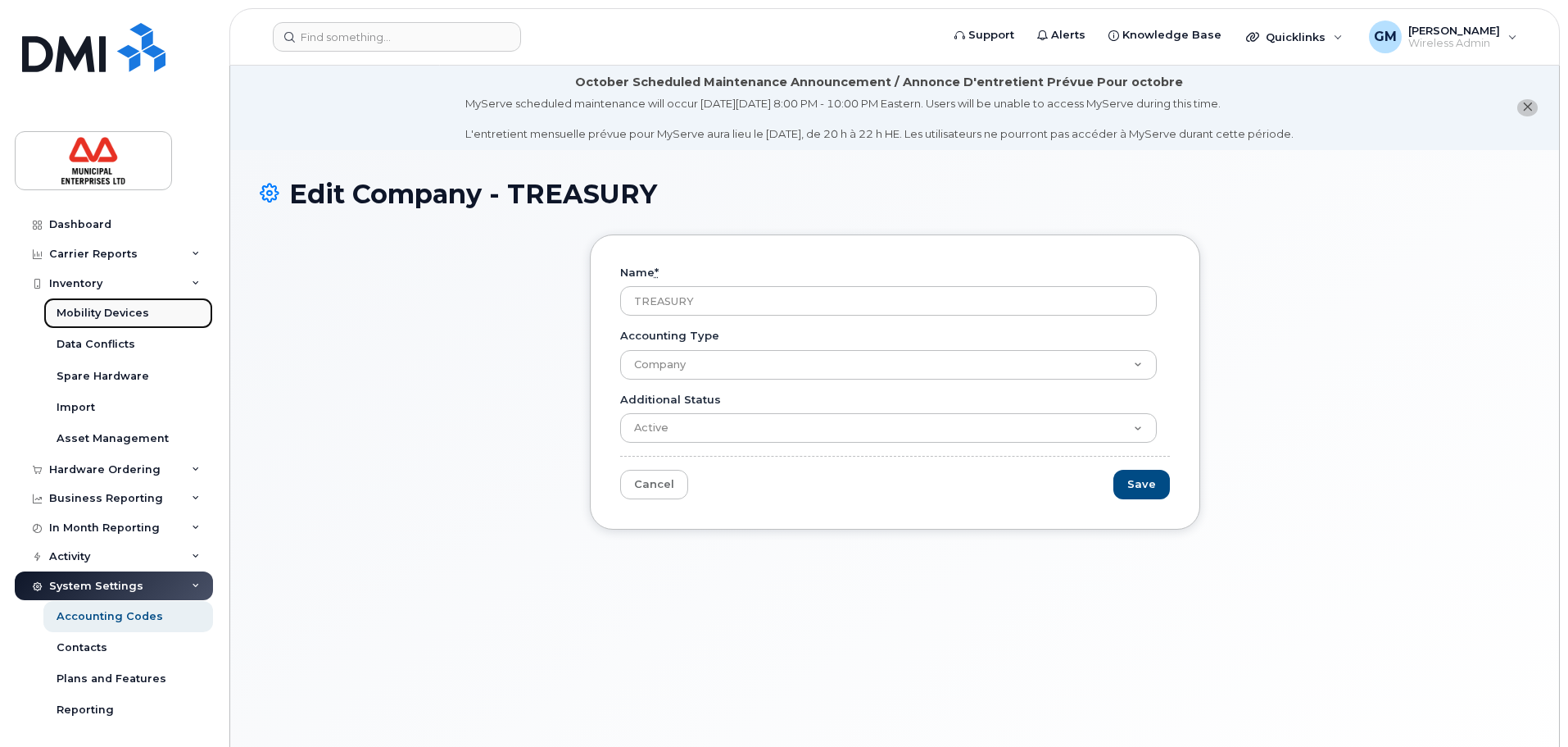
click at [102, 314] on div "Mobility Devices" at bounding box center [103, 314] width 93 height 15
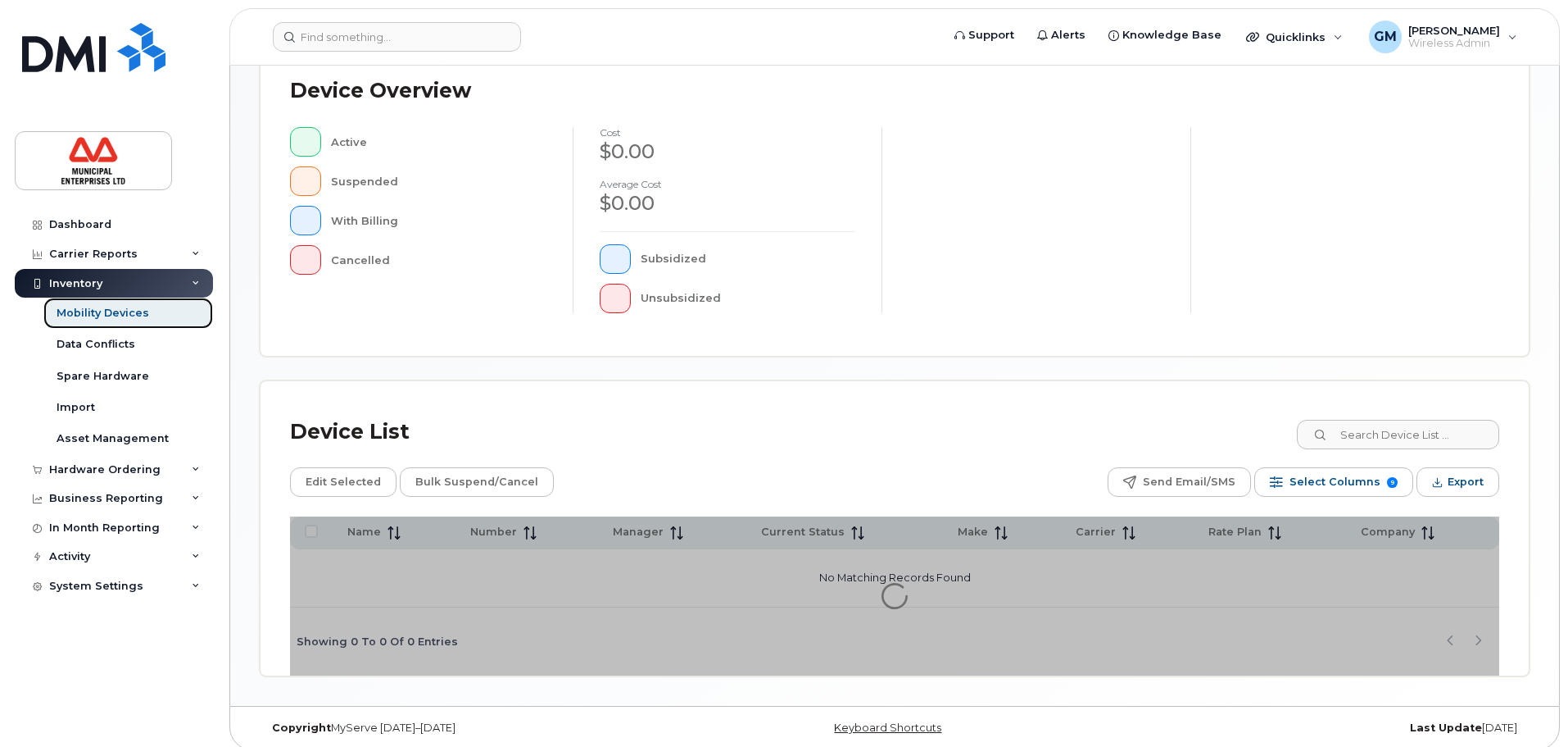
scroll to position [381, 0]
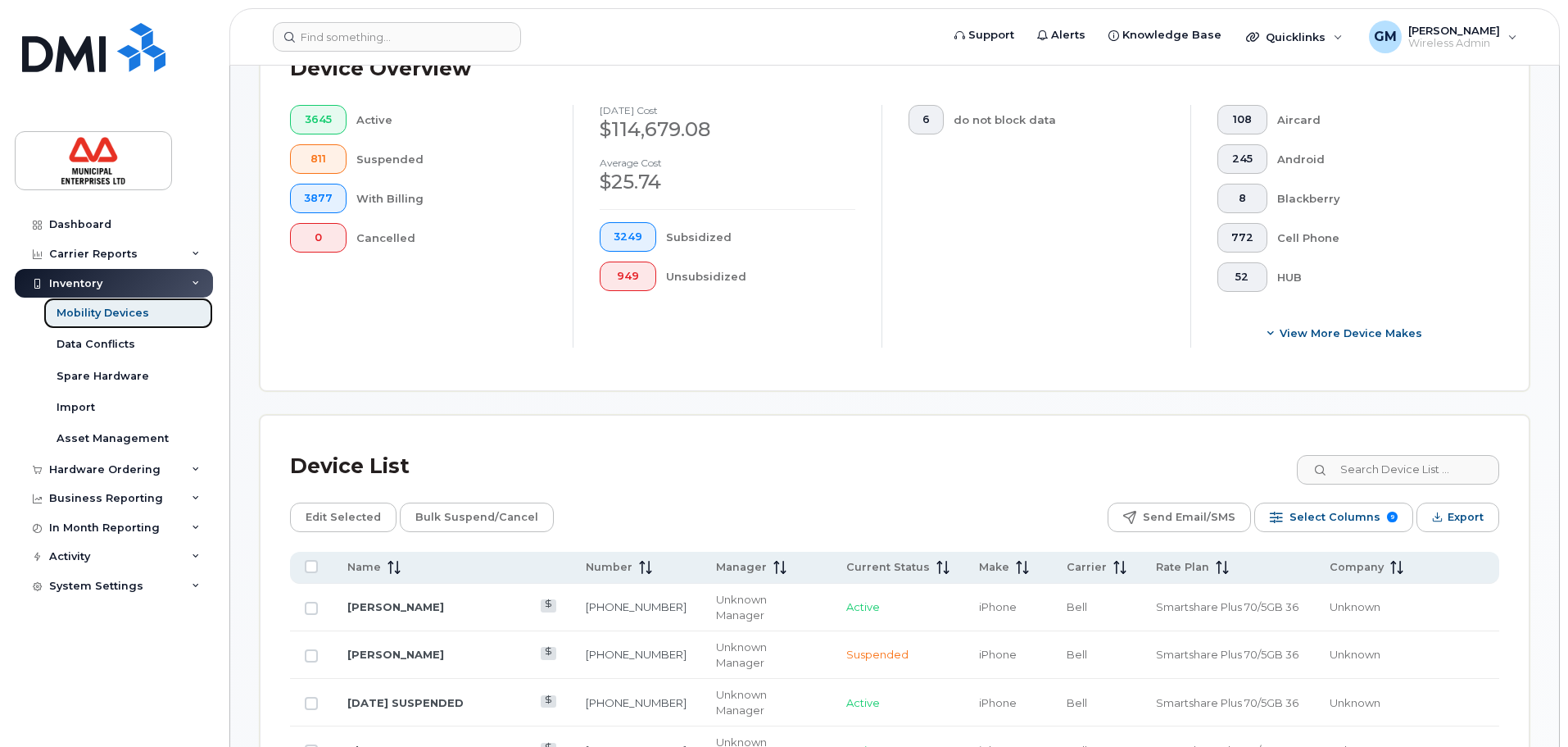
scroll to position [381, 0]
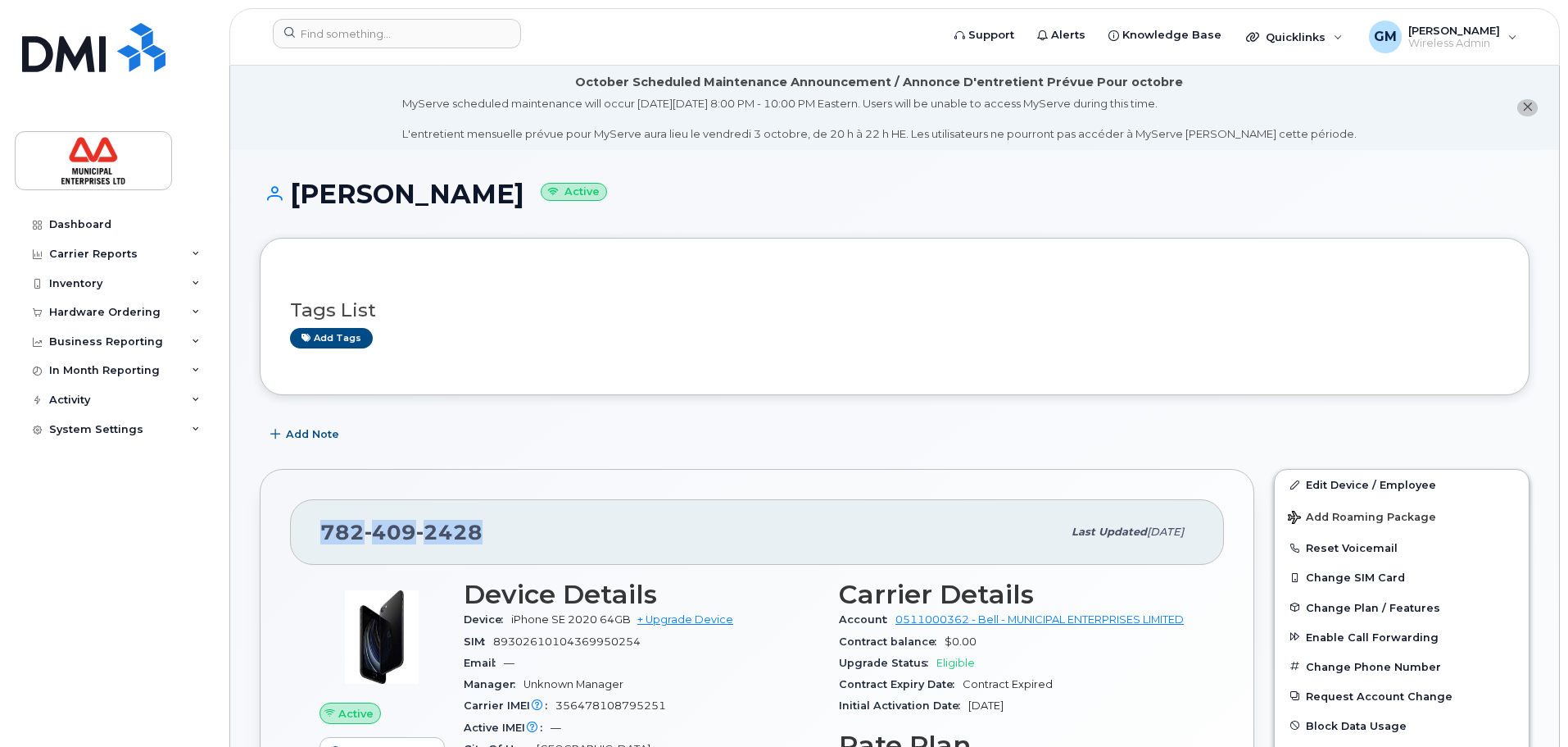
drag, startPoint x: 490, startPoint y: 532, endPoint x: 262, endPoint y: 536, distance: 228.0
click at [262, 536] on div "[PHONE_NUMBER] Last updated [DATE] Active Send Message 2.07 GB  used 5.00 GB  i…" at bounding box center [757, 715] width 995 height 492
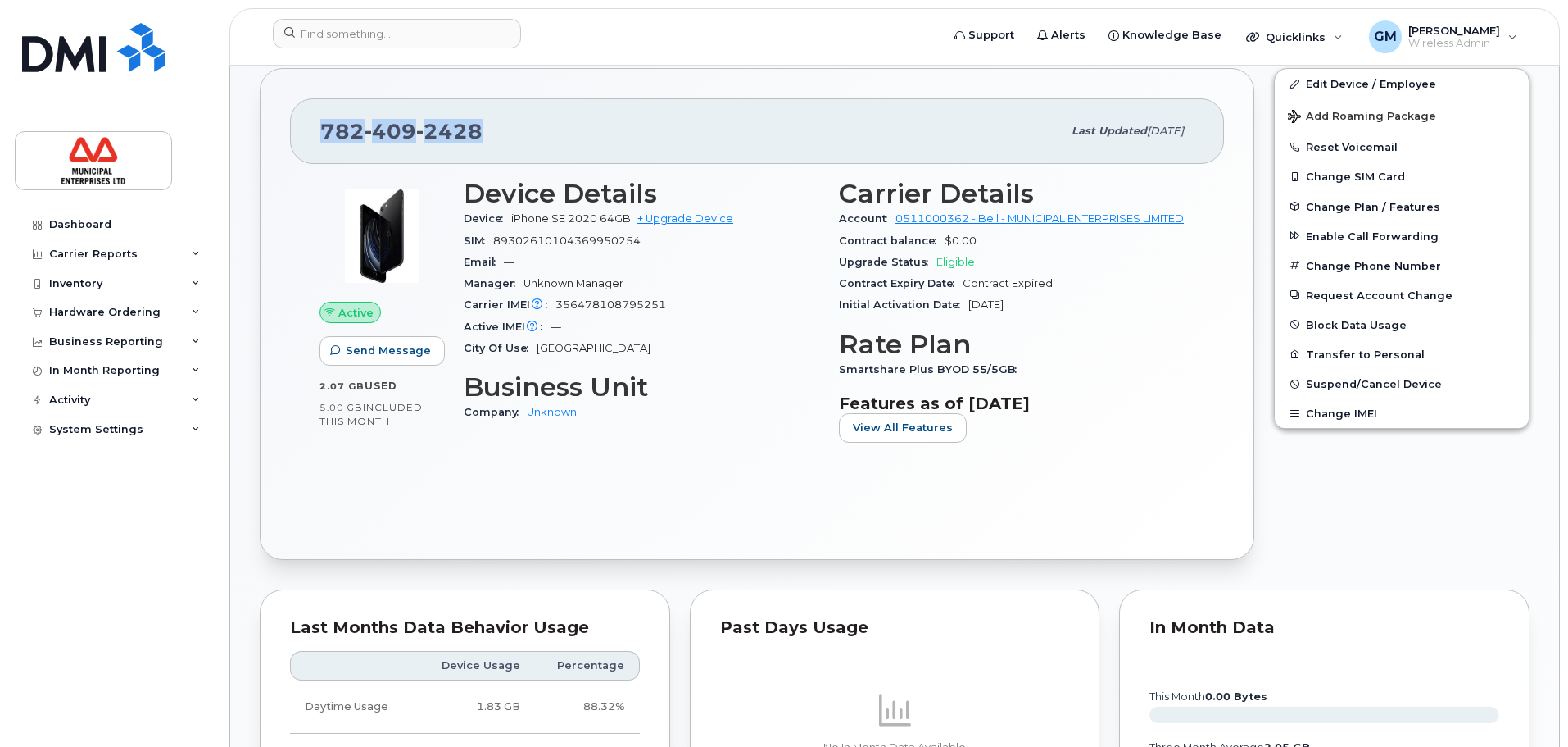
scroll to position [164, 0]
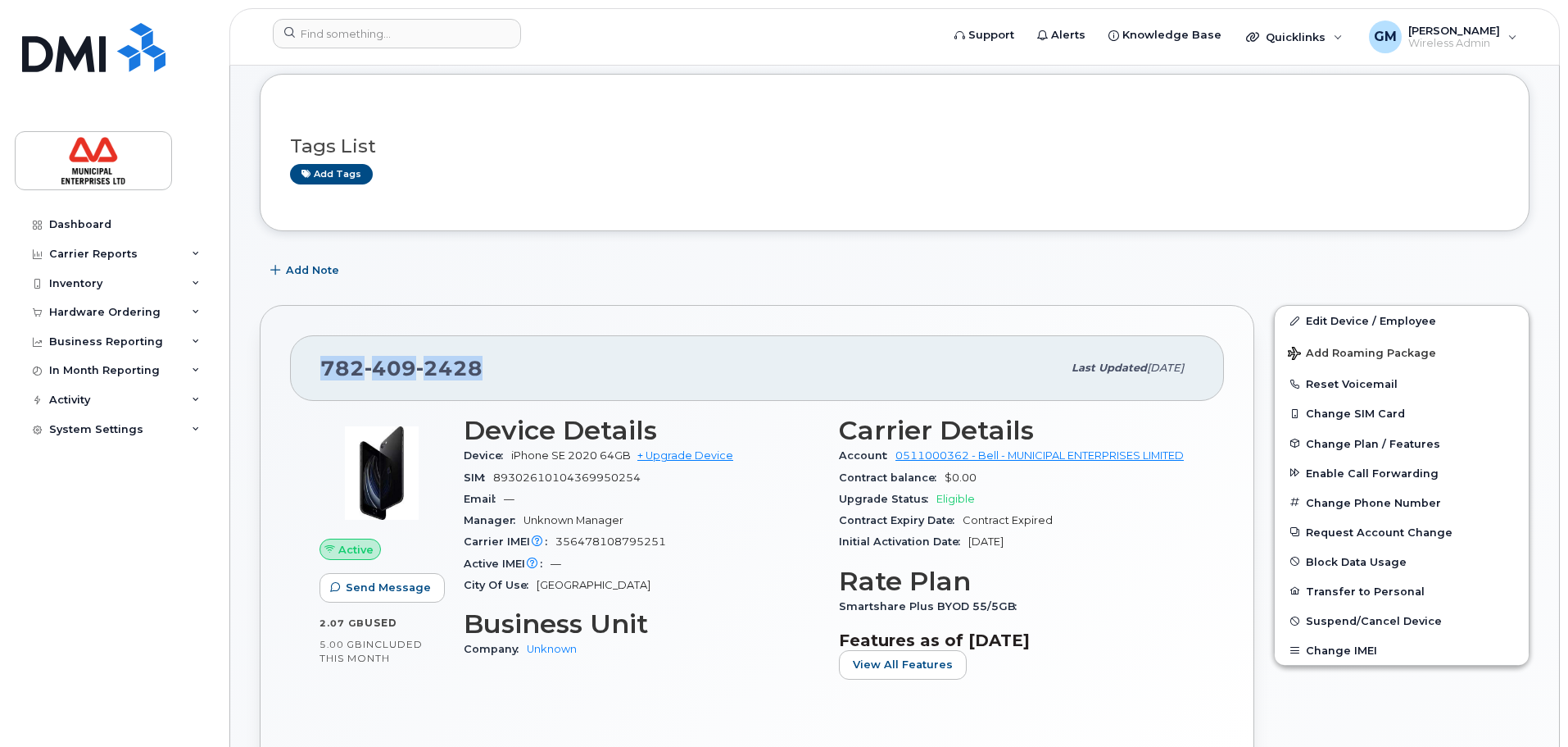
copy span "[PHONE_NUMBER]"
